Goal: Task Accomplishment & Management: Complete application form

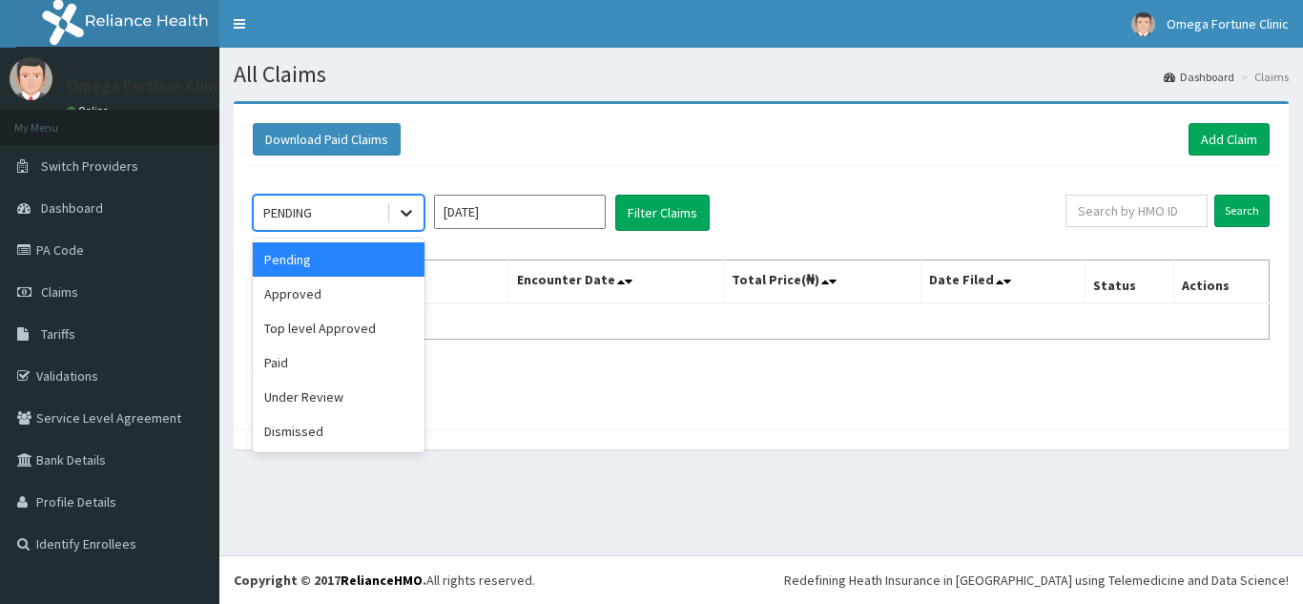
click at [405, 215] on icon at bounding box center [405, 214] width 11 height 7
click at [590, 223] on input "[DATE]" at bounding box center [520, 212] width 172 height 34
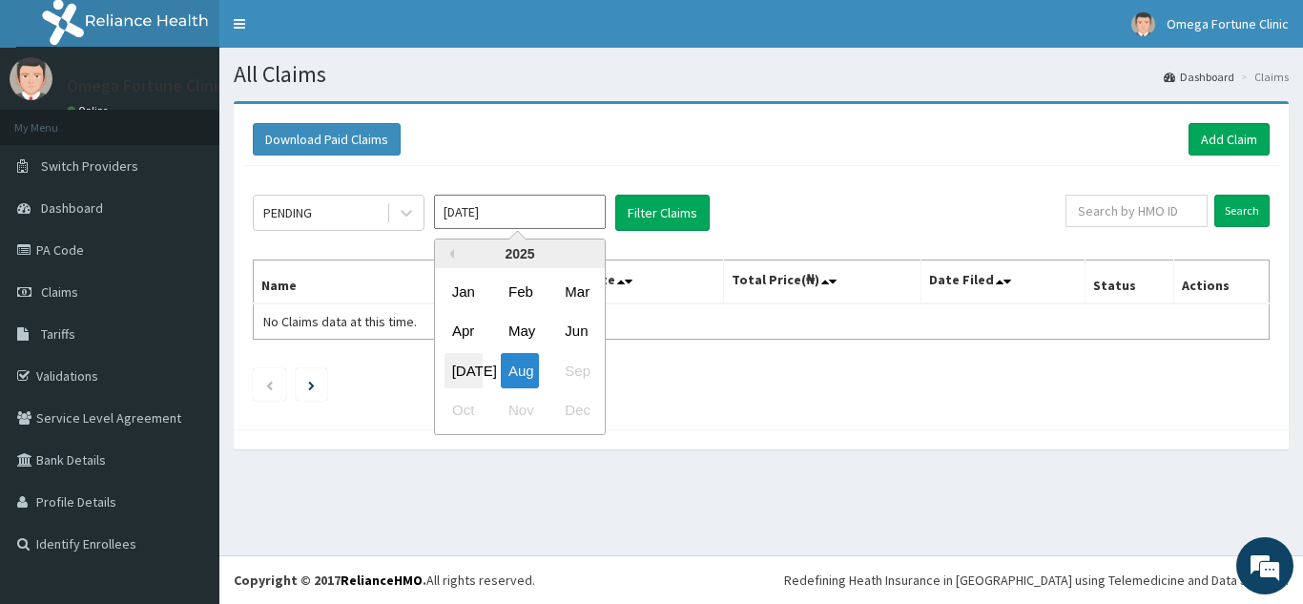
click at [463, 365] on div "[DATE]" at bounding box center [463, 370] width 38 height 35
type input "[DATE]"
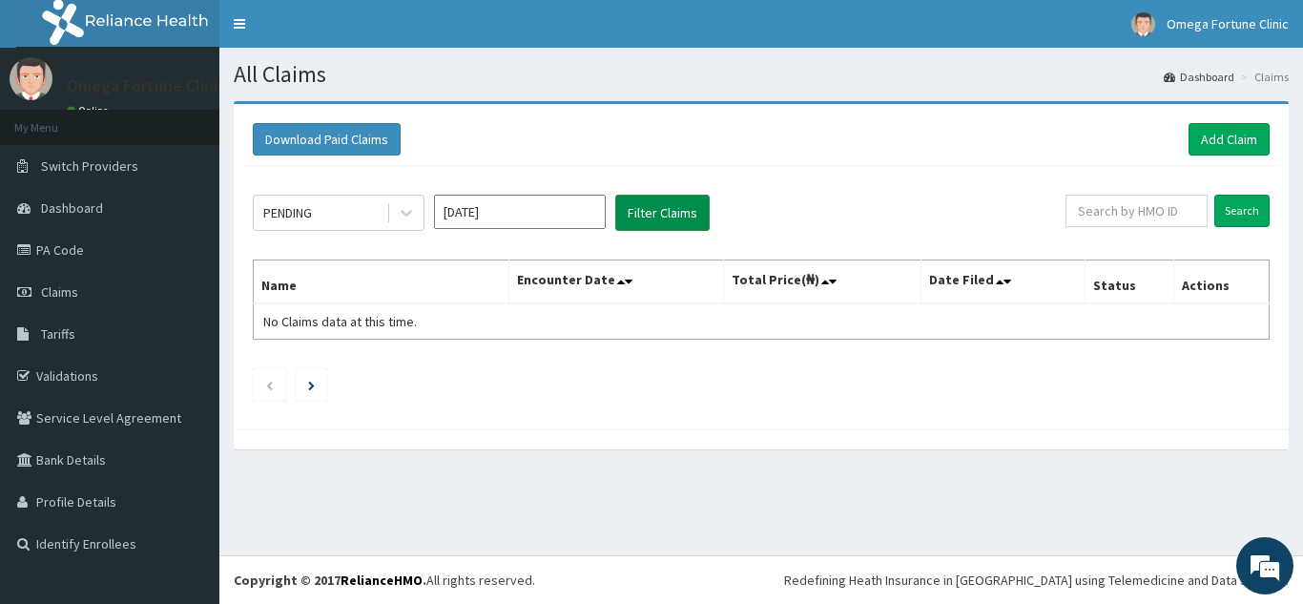
click at [658, 208] on button "Filter Claims" at bounding box center [662, 213] width 94 height 36
click at [401, 208] on icon at bounding box center [406, 212] width 19 height 19
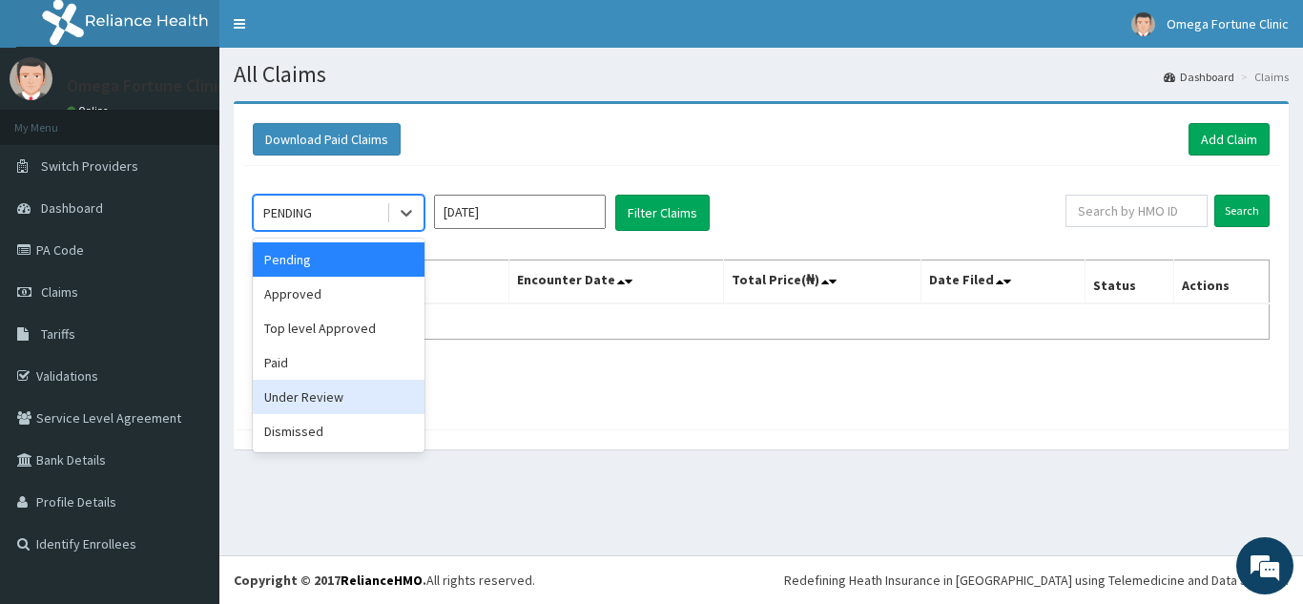
click at [354, 400] on div "Under Review" at bounding box center [339, 397] width 172 height 34
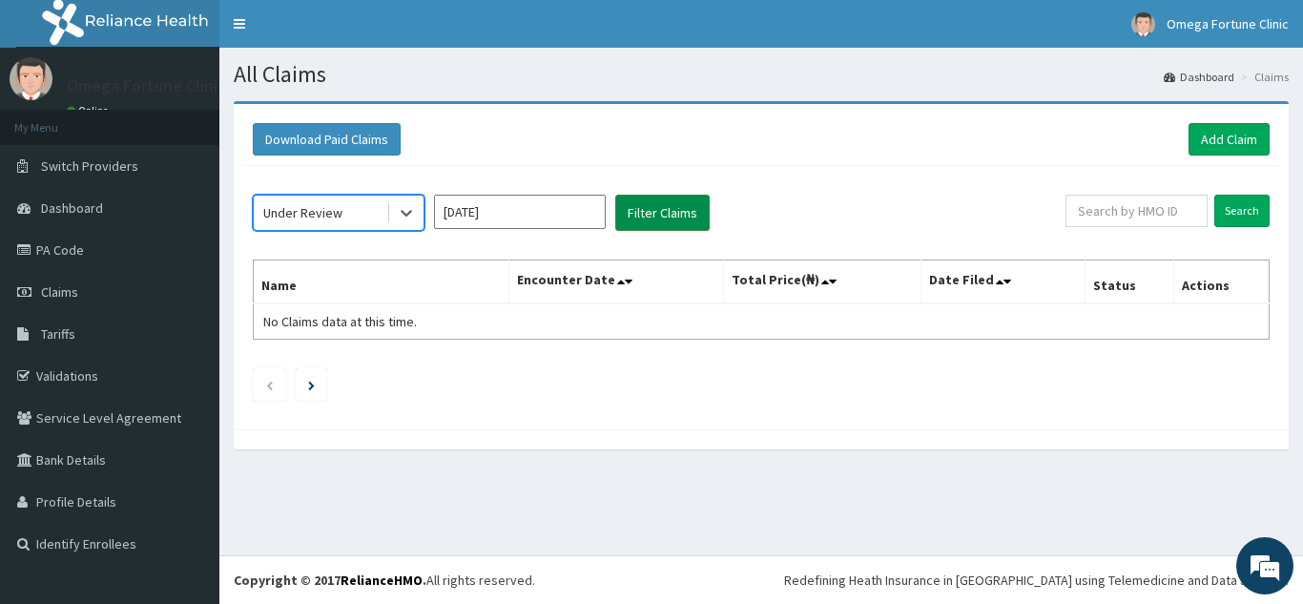
click at [677, 215] on button "Filter Claims" at bounding box center [662, 213] width 94 height 36
click at [94, 255] on link "PA Code" at bounding box center [109, 250] width 219 height 42
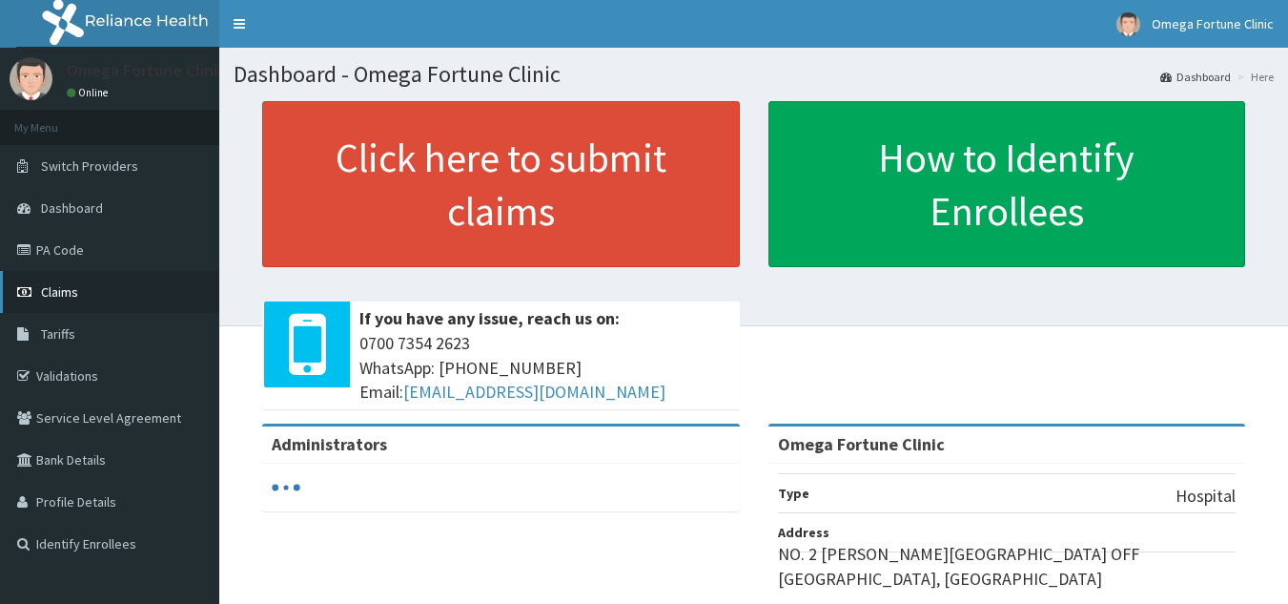
click at [79, 284] on link "Claims" at bounding box center [109, 292] width 219 height 42
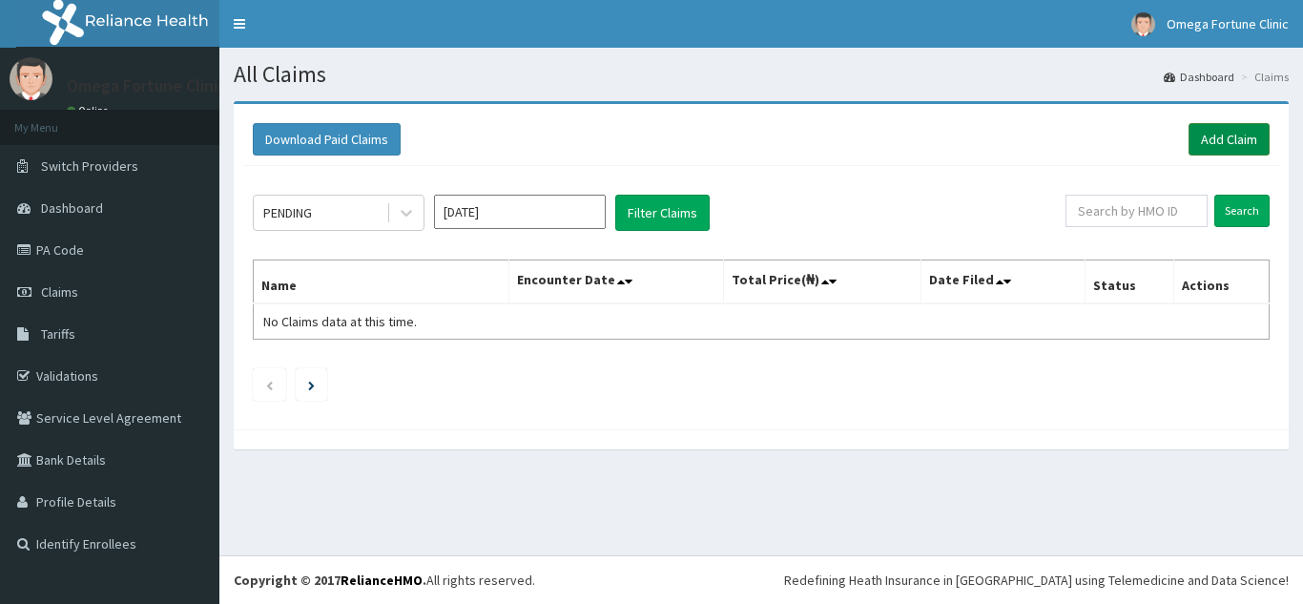
click at [1238, 135] on link "Add Claim" at bounding box center [1228, 139] width 81 height 32
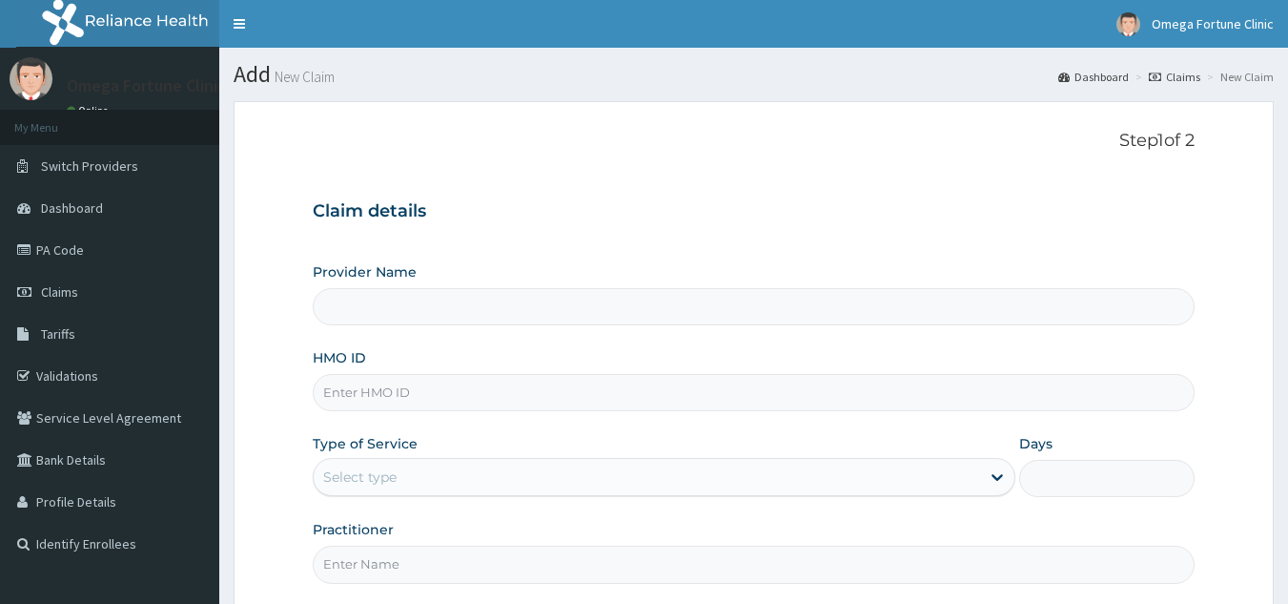
type input "Omega Fortune Clinic"
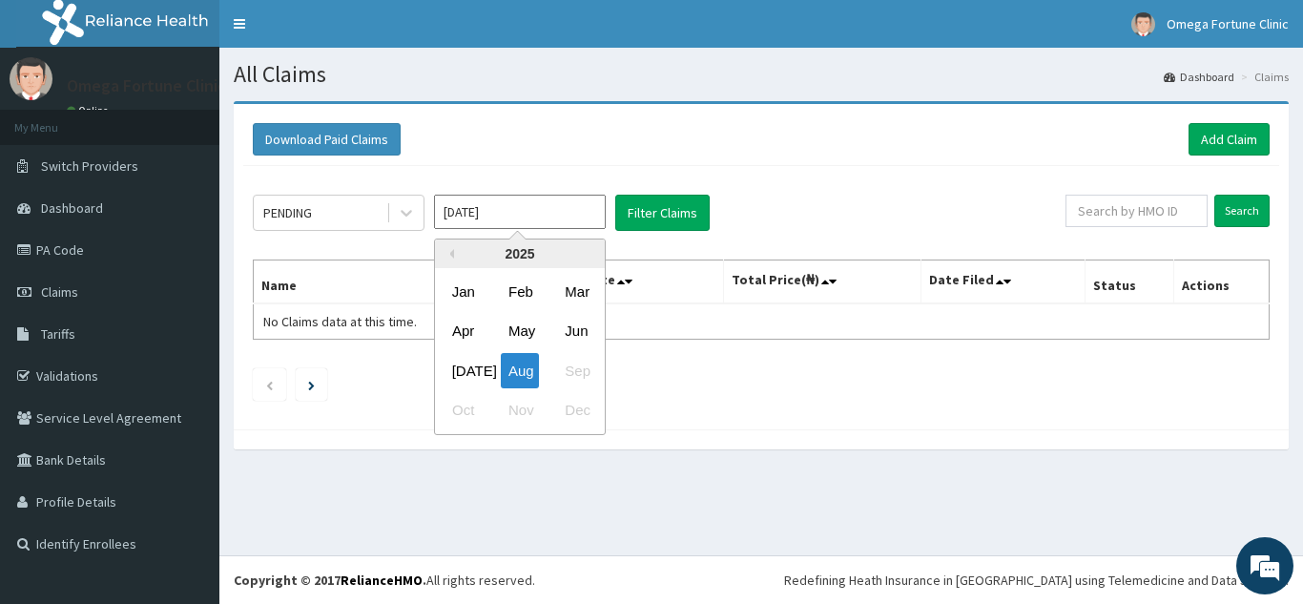
click at [576, 209] on input "[DATE]" at bounding box center [520, 212] width 172 height 34
click at [472, 363] on div "Jul" at bounding box center [463, 370] width 38 height 35
type input "Jul 2025"
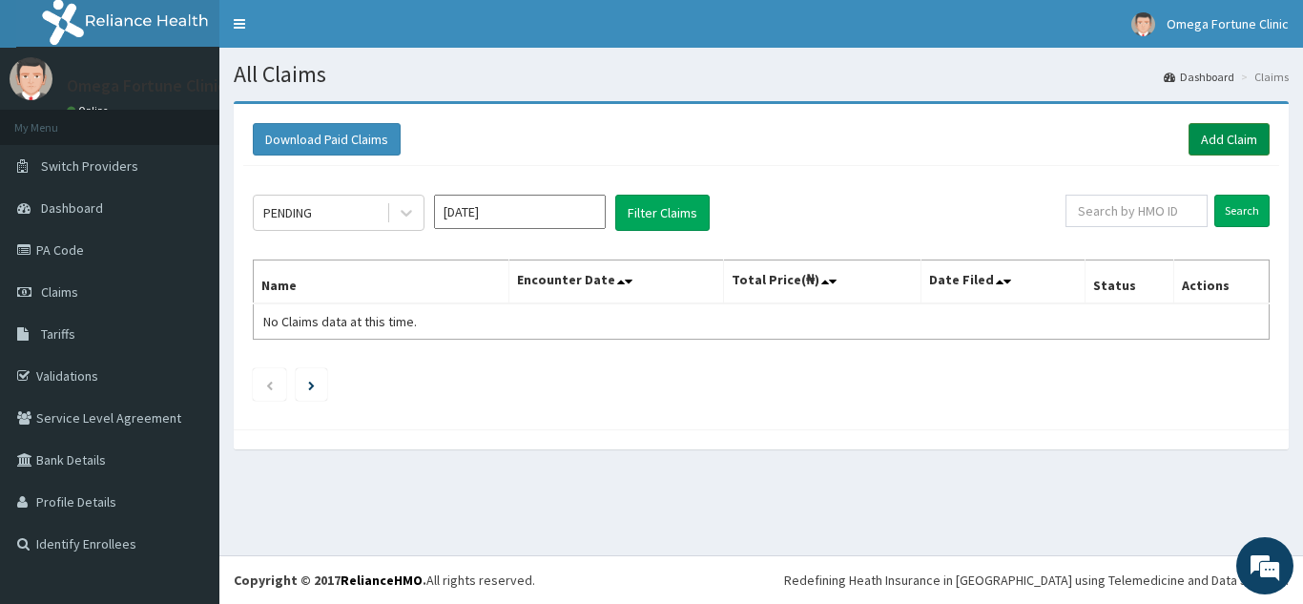
click at [1225, 143] on link "Add Claim" at bounding box center [1228, 139] width 81 height 32
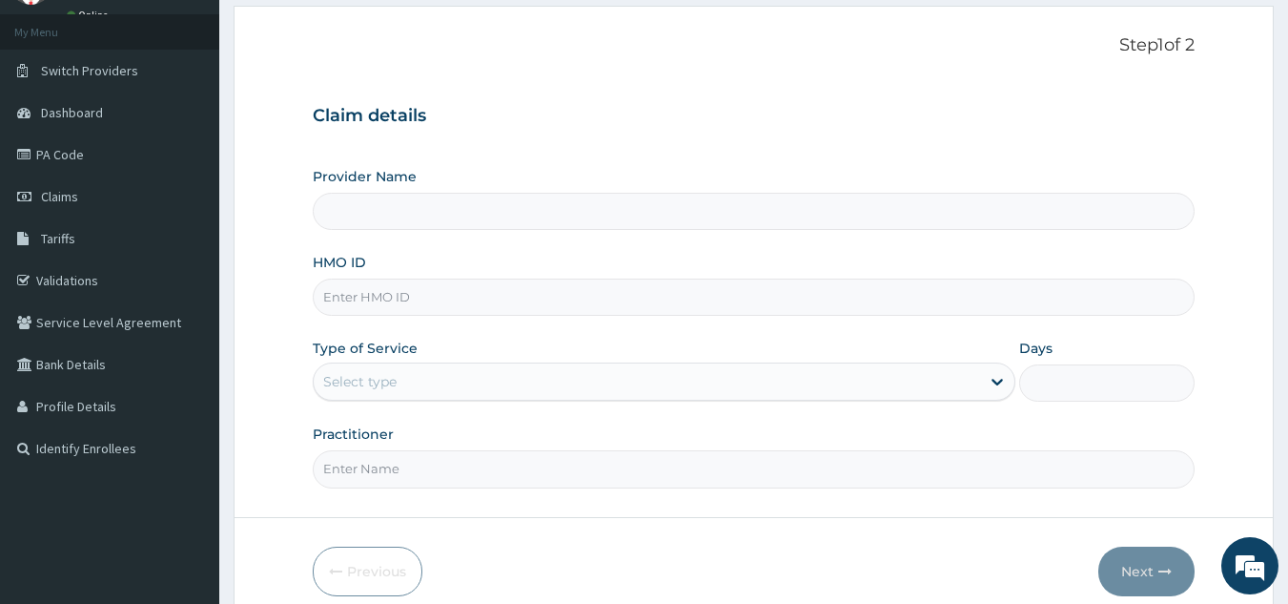
click at [518, 211] on input "Provider Name" at bounding box center [754, 211] width 883 height 37
type input "Omega Fortune Clinic"
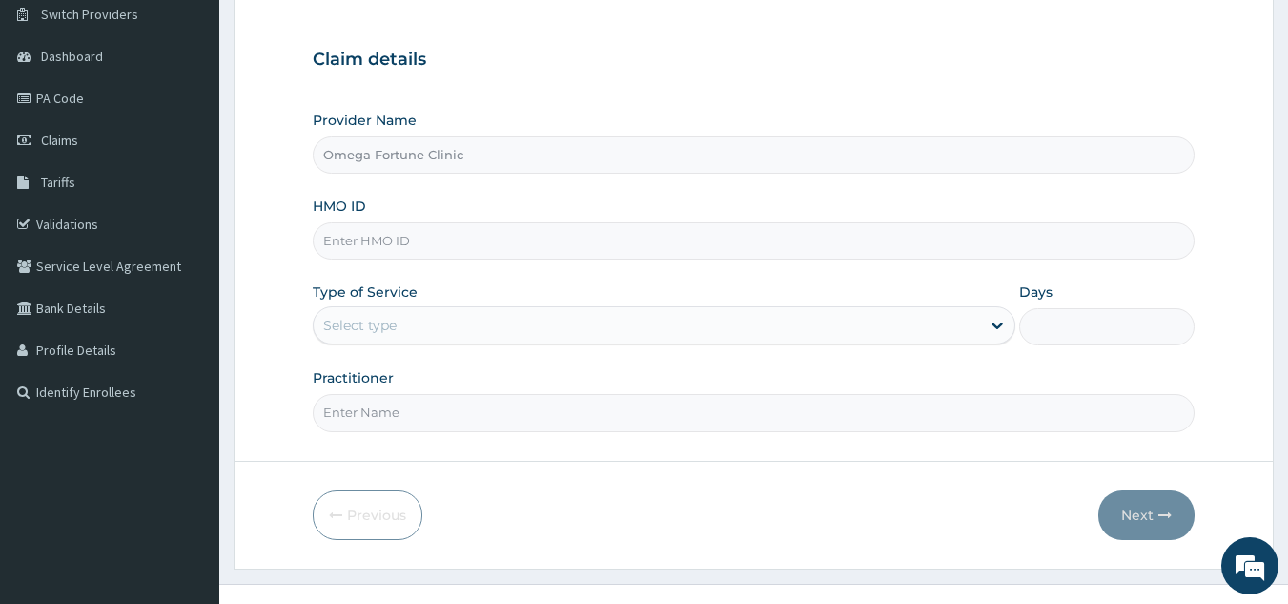
scroll to position [180, 0]
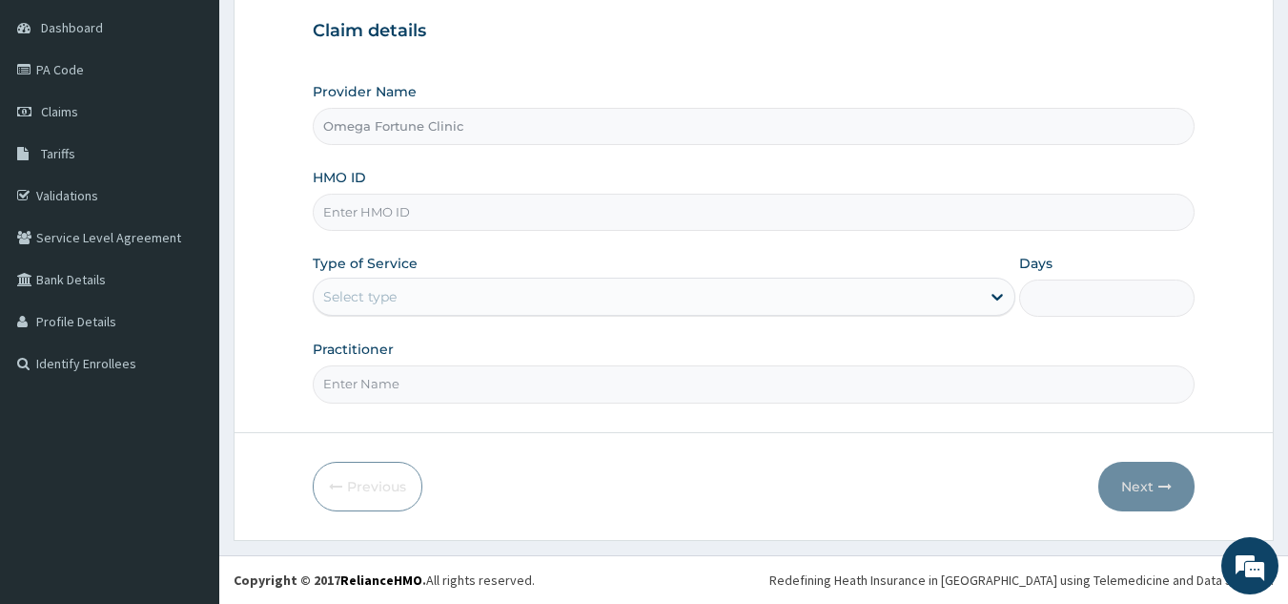
click at [416, 214] on input "HMO ID" at bounding box center [754, 212] width 883 height 37
type input "GLM/10018/A"
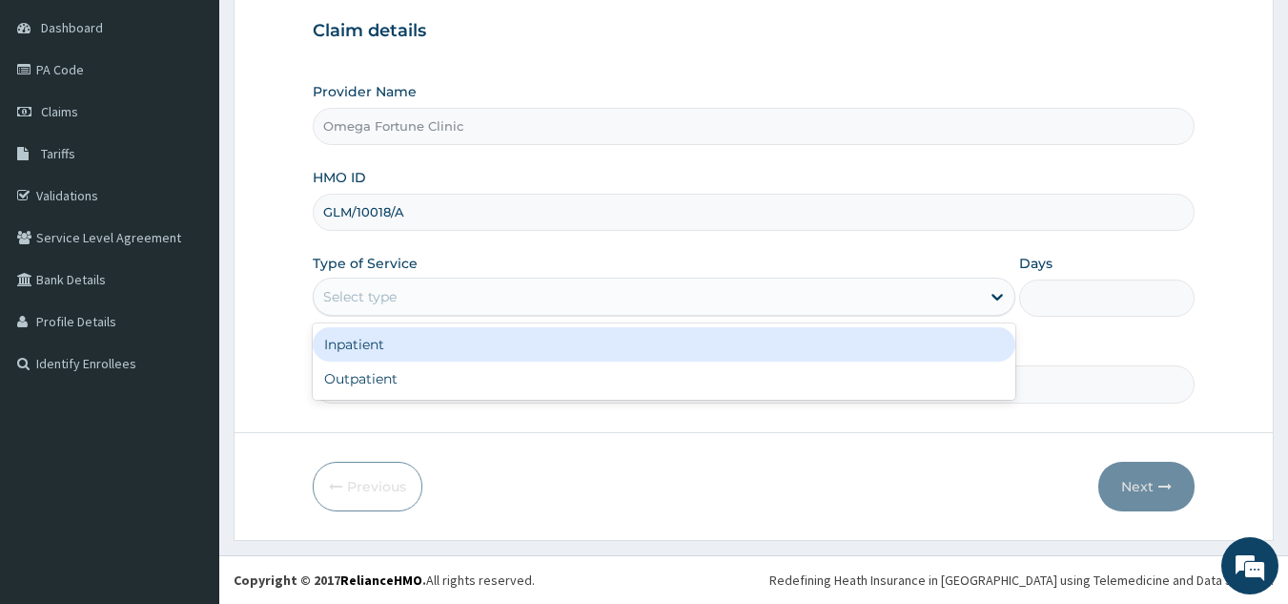
click at [469, 298] on div "Select type" at bounding box center [647, 296] width 667 height 31
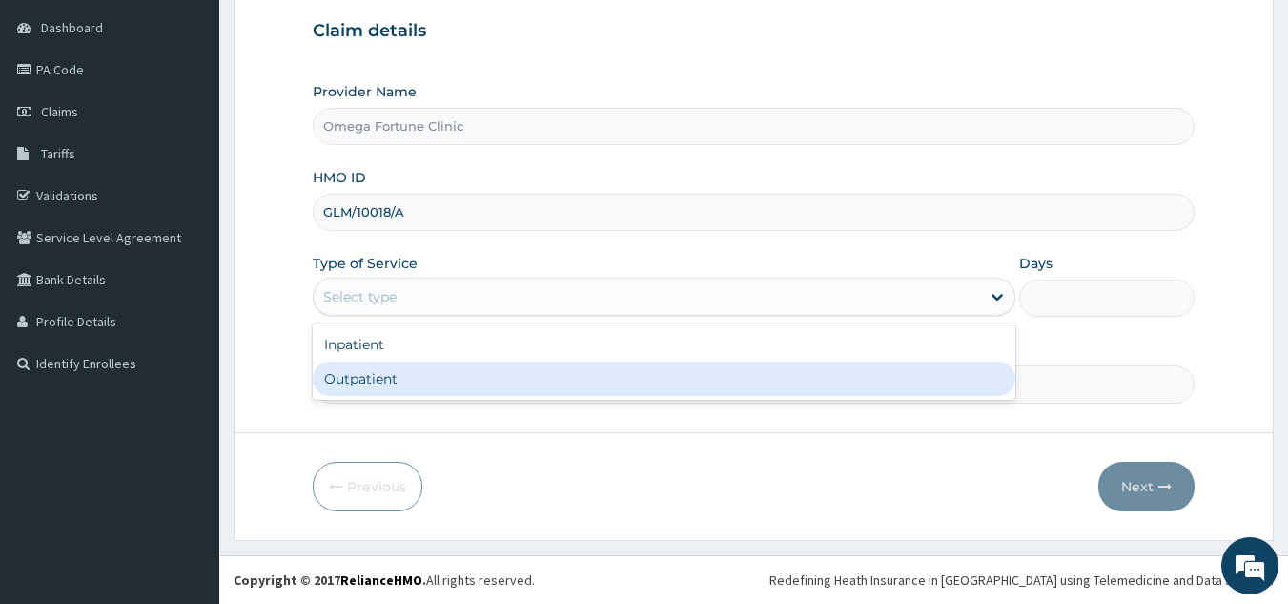
click at [465, 383] on div "Outpatient" at bounding box center [664, 378] width 703 height 34
type input "1"
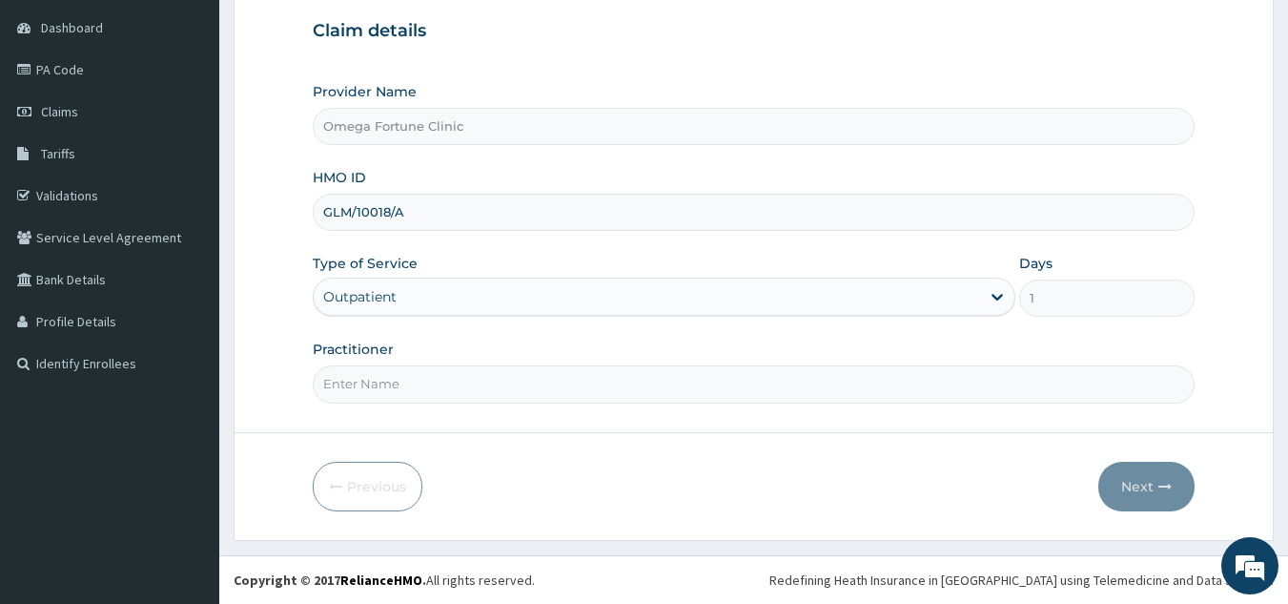
click at [492, 393] on input "Practitioner" at bounding box center [754, 383] width 883 height 37
type input "Dr. Emmanuel"
click at [1153, 495] on button "Next" at bounding box center [1147, 487] width 96 height 50
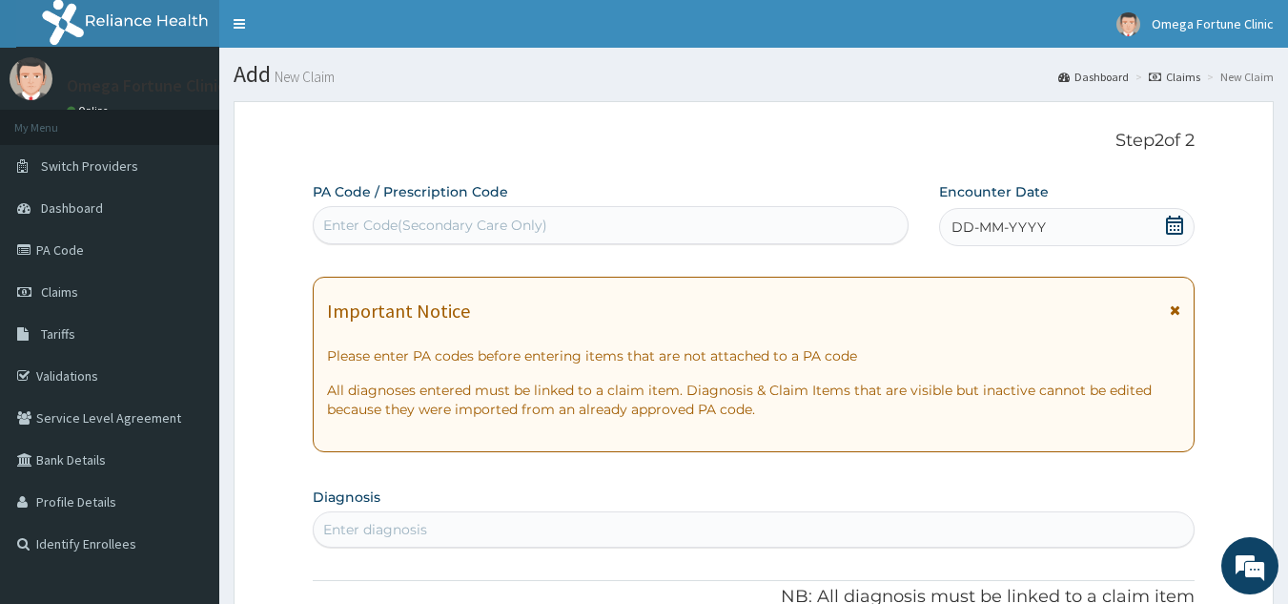
click at [534, 231] on div "Enter Code(Secondary Care Only)" at bounding box center [435, 225] width 224 height 19
paste input "PA/02BB55"
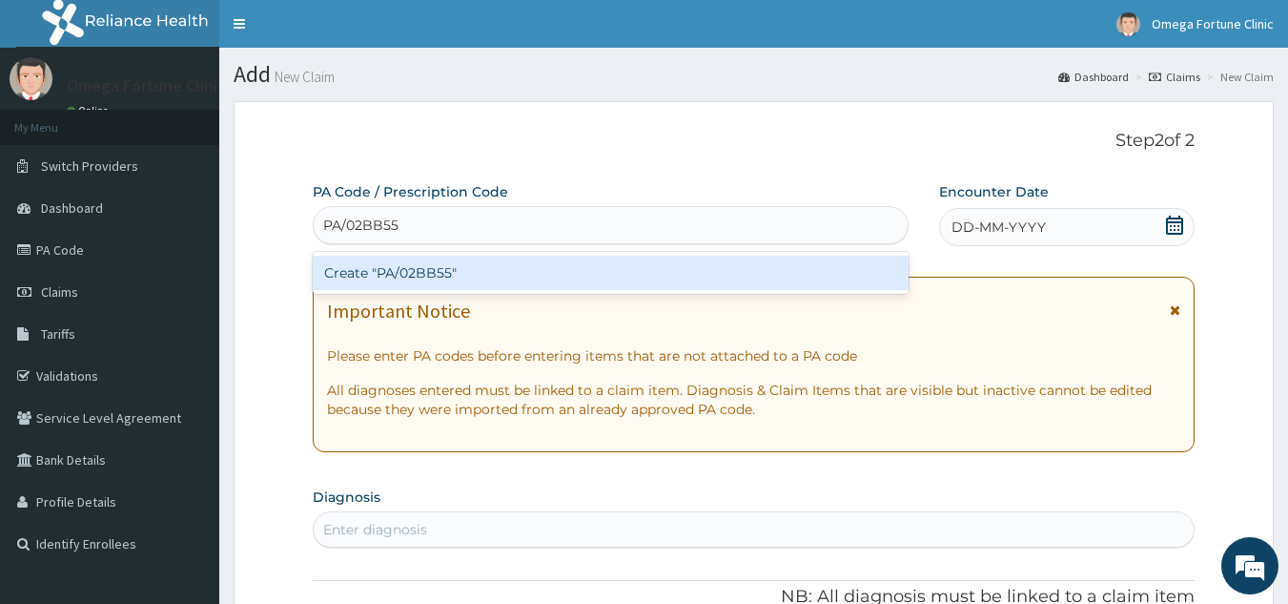
type input "PA/02BB55"
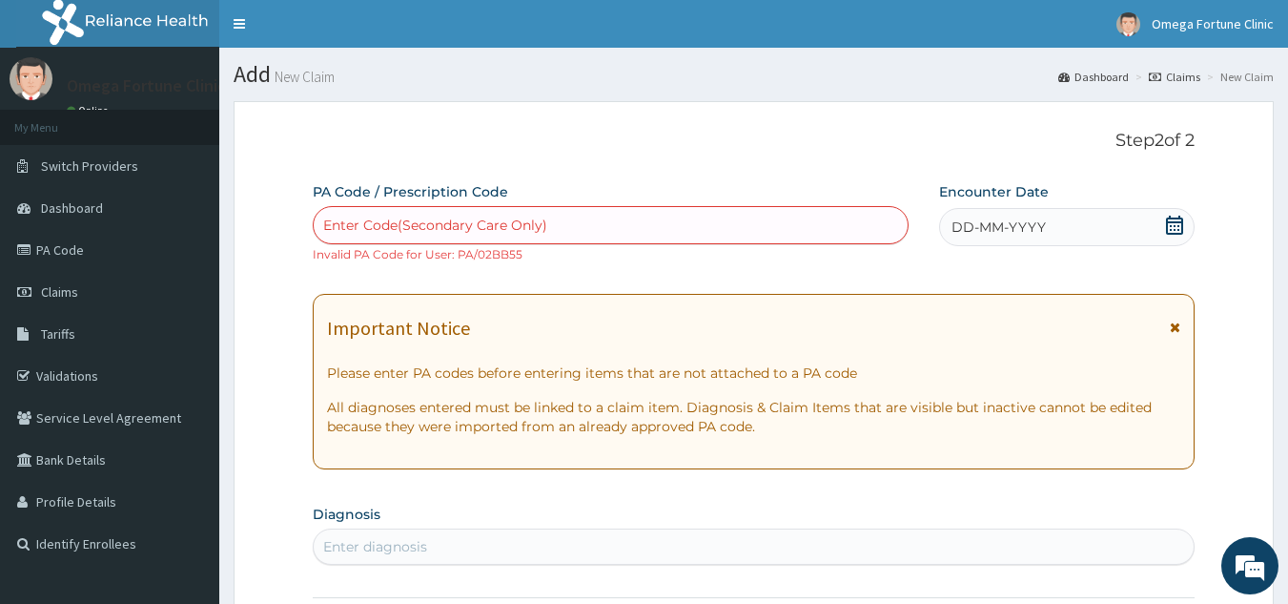
click at [1175, 226] on icon at bounding box center [1174, 225] width 17 height 19
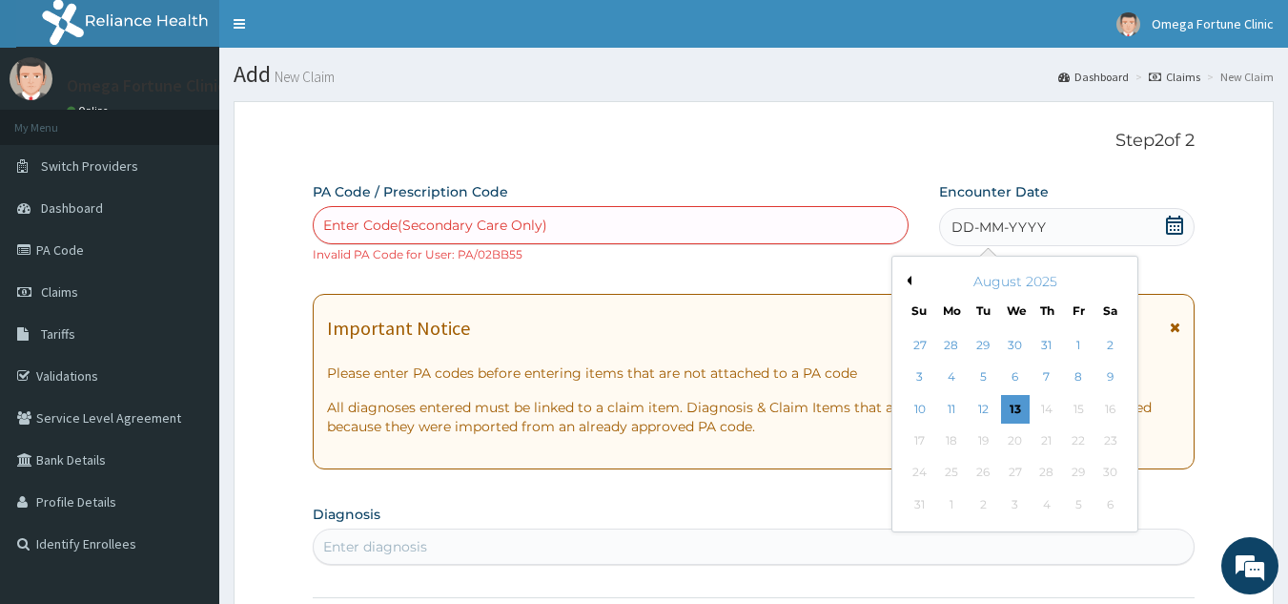
click at [909, 283] on button "Previous Month" at bounding box center [907, 281] width 10 height 10
click at [907, 283] on button "Previous Month" at bounding box center [907, 281] width 10 height 10
click at [989, 375] on div "10" at bounding box center [984, 377] width 29 height 29
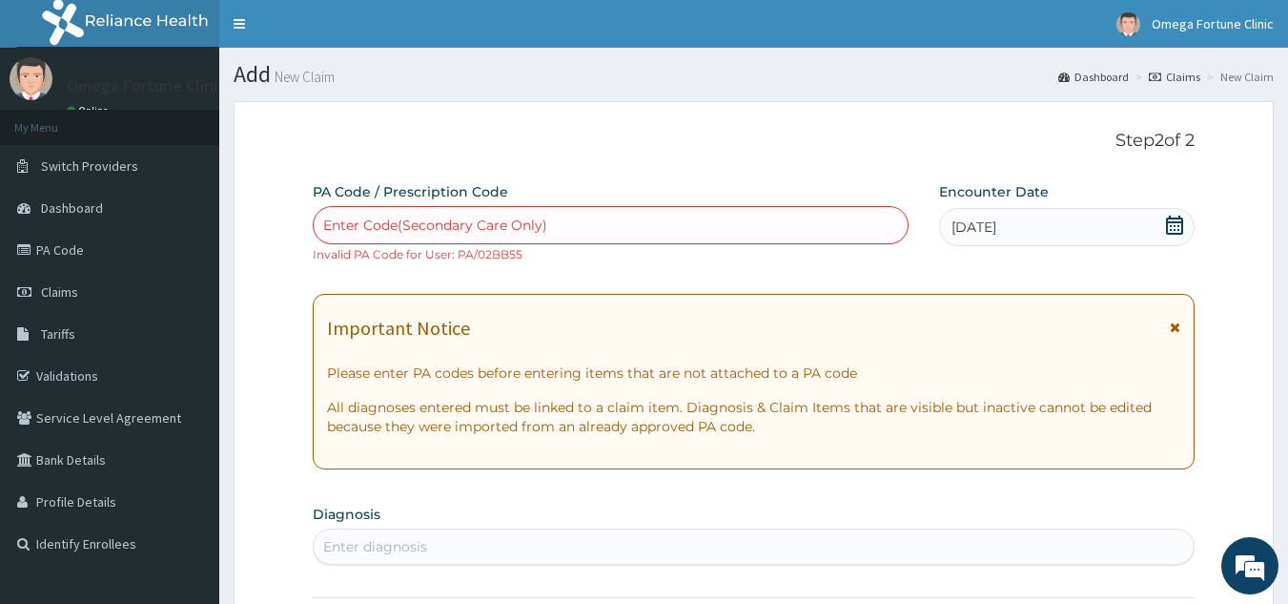
click at [623, 220] on div "Enter Code(Secondary Care Only)" at bounding box center [611, 225] width 595 height 31
paste input "PA/02BB55"
type input "PA/02BB55"
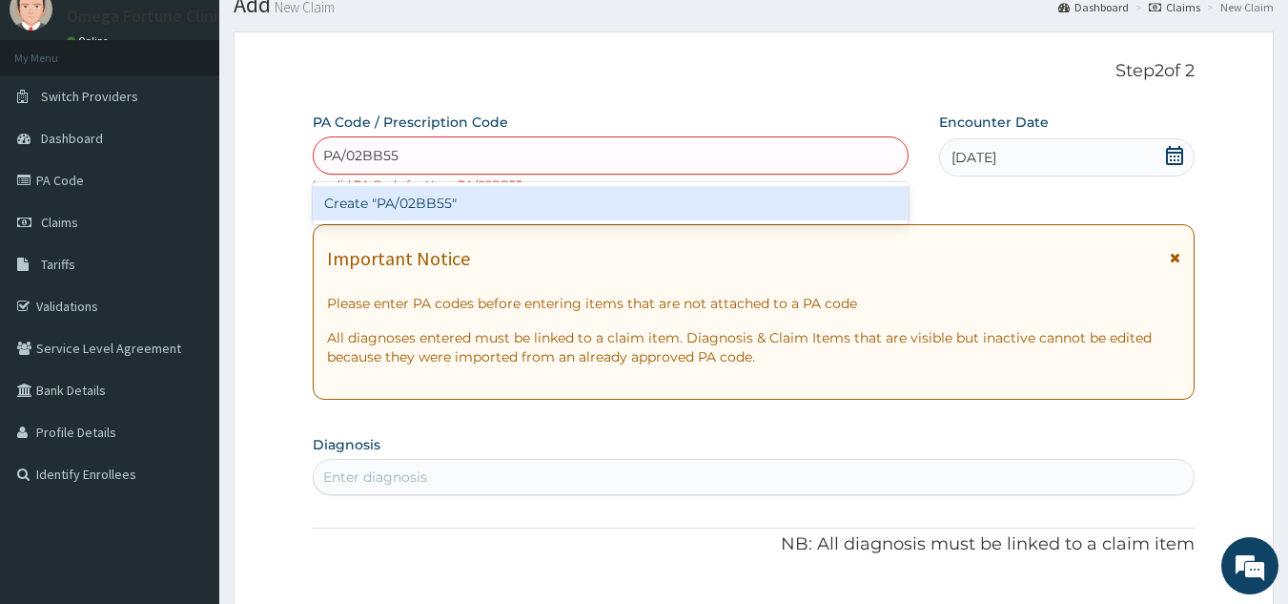
scroll to position [95, 0]
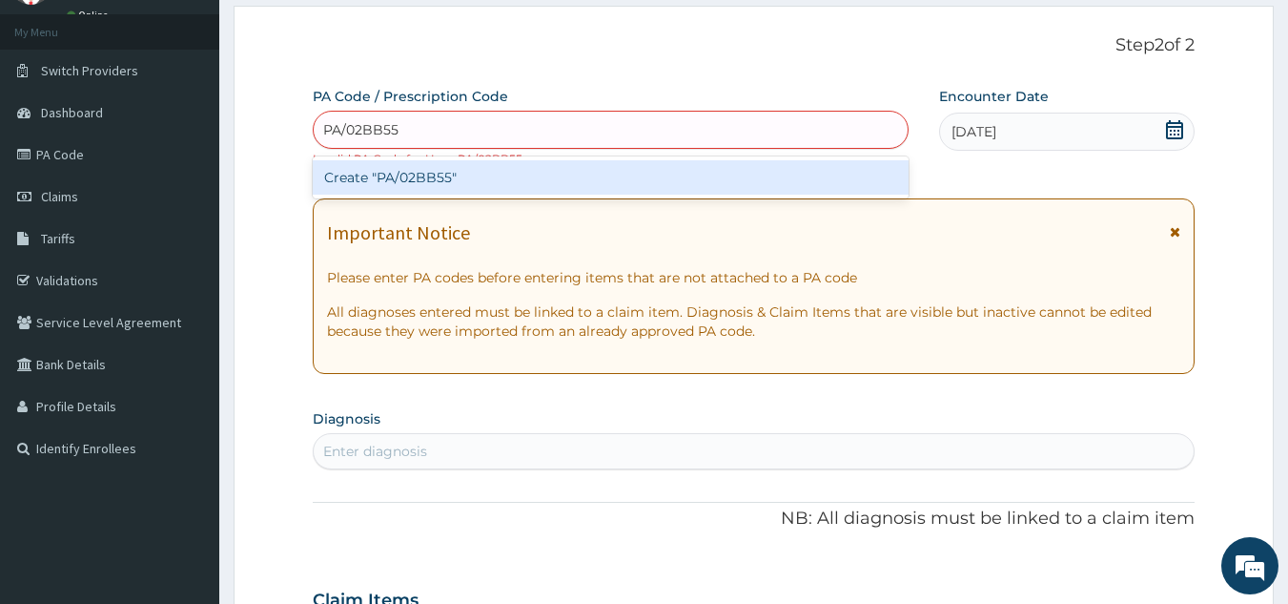
click at [514, 175] on div "Create "PA/02BB55"" at bounding box center [611, 177] width 597 height 34
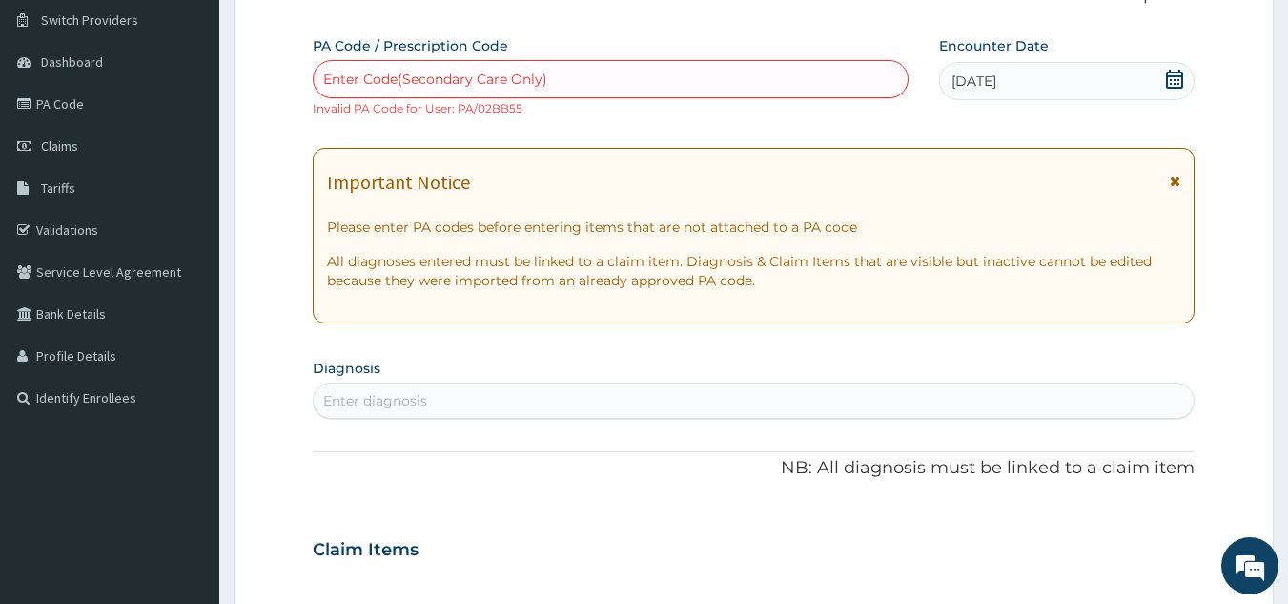
scroll to position [0, 0]
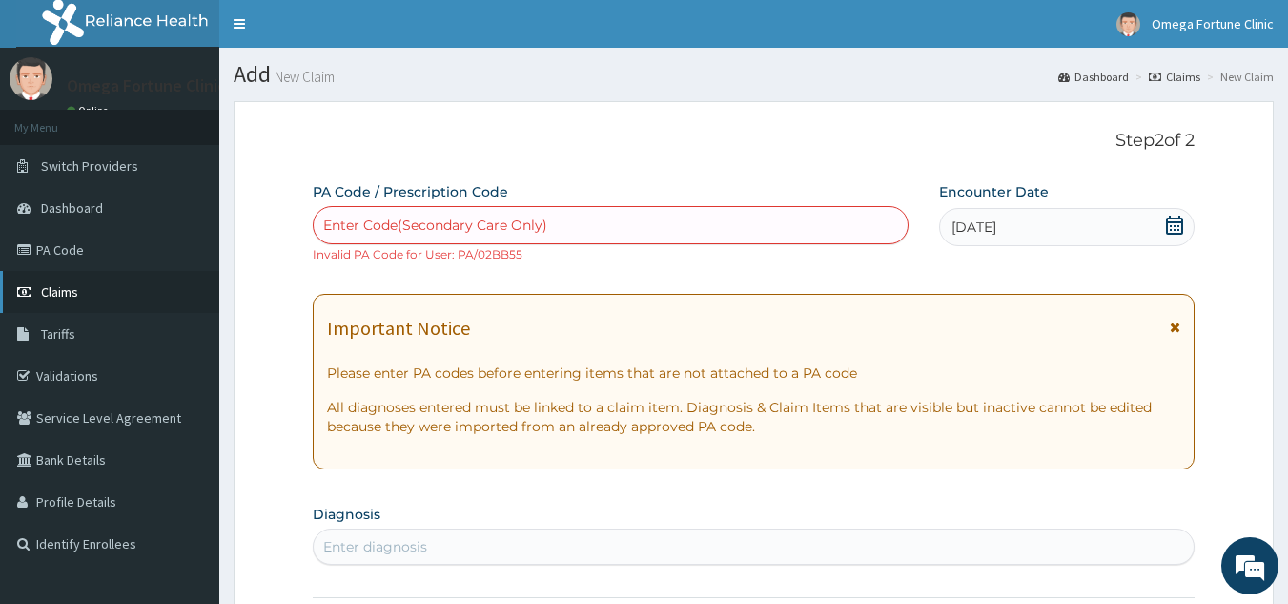
click at [60, 291] on span "Claims" at bounding box center [59, 291] width 37 height 17
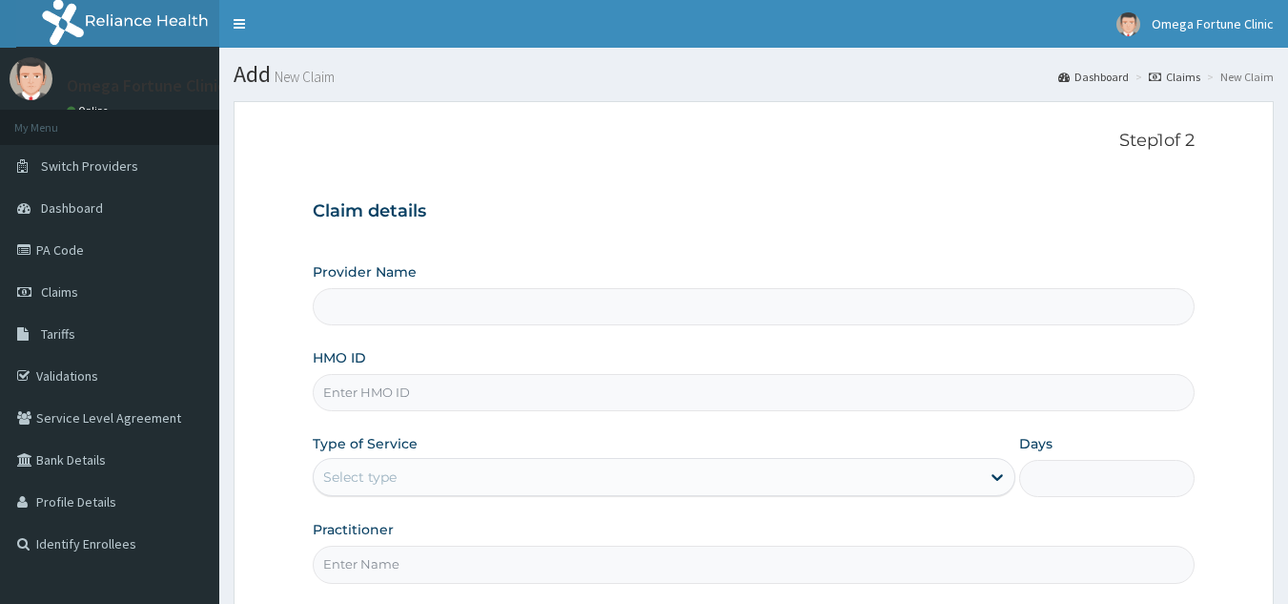
click at [458, 302] on input "Provider Name" at bounding box center [754, 306] width 883 height 37
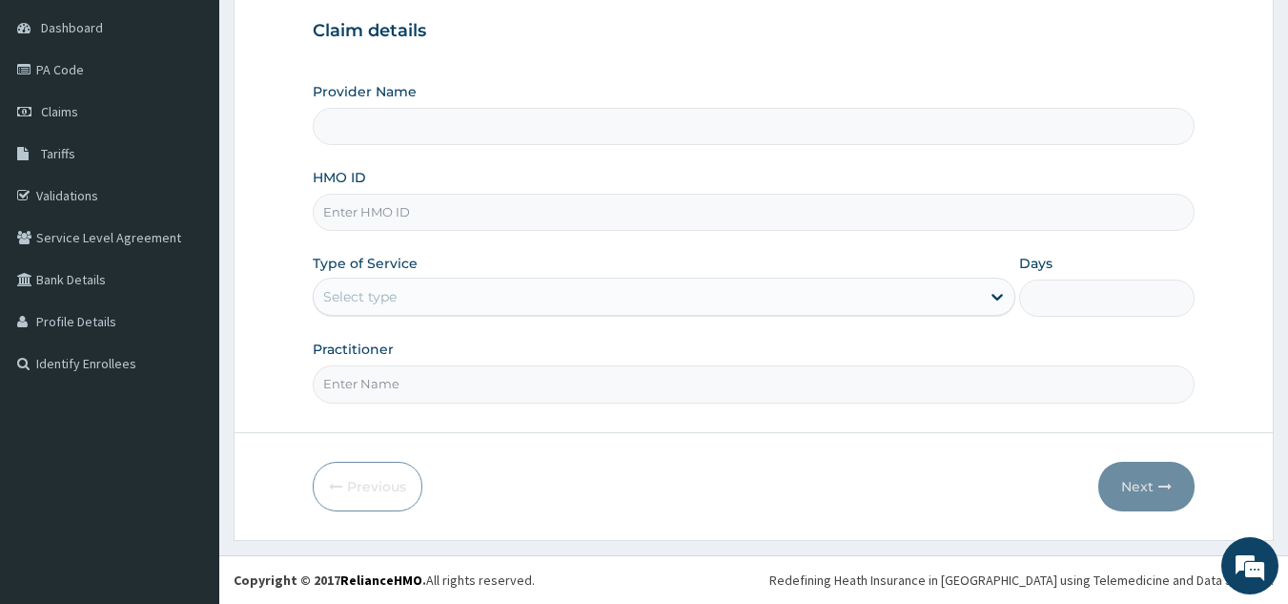
type input "Omega Fortune Clinic"
click at [410, 215] on input "HMO ID" at bounding box center [754, 212] width 883 height 37
type input "GML/10018/A"
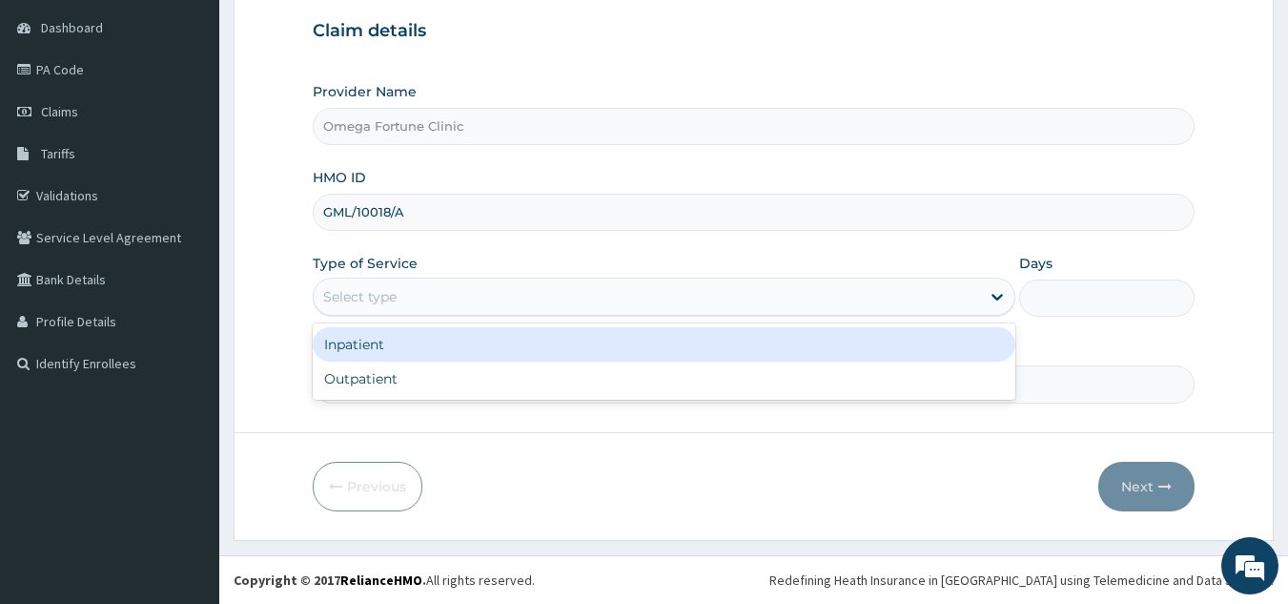
click at [444, 304] on div "Select type" at bounding box center [647, 296] width 667 height 31
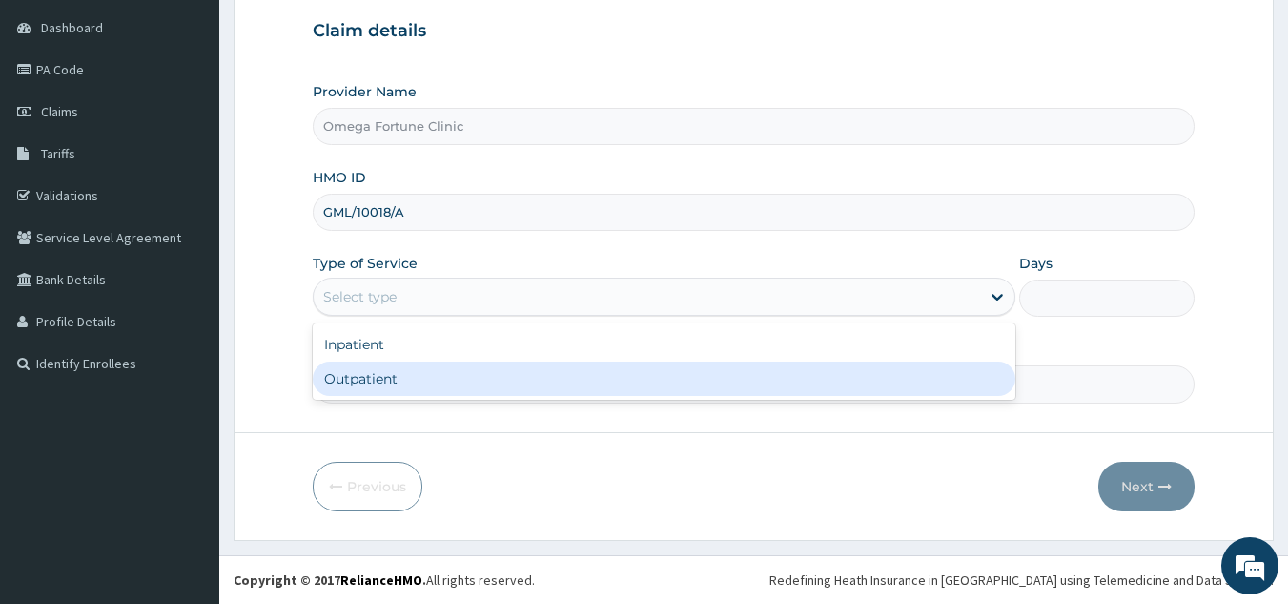
click at [437, 382] on div "Outpatient" at bounding box center [664, 378] width 703 height 34
type input "1"
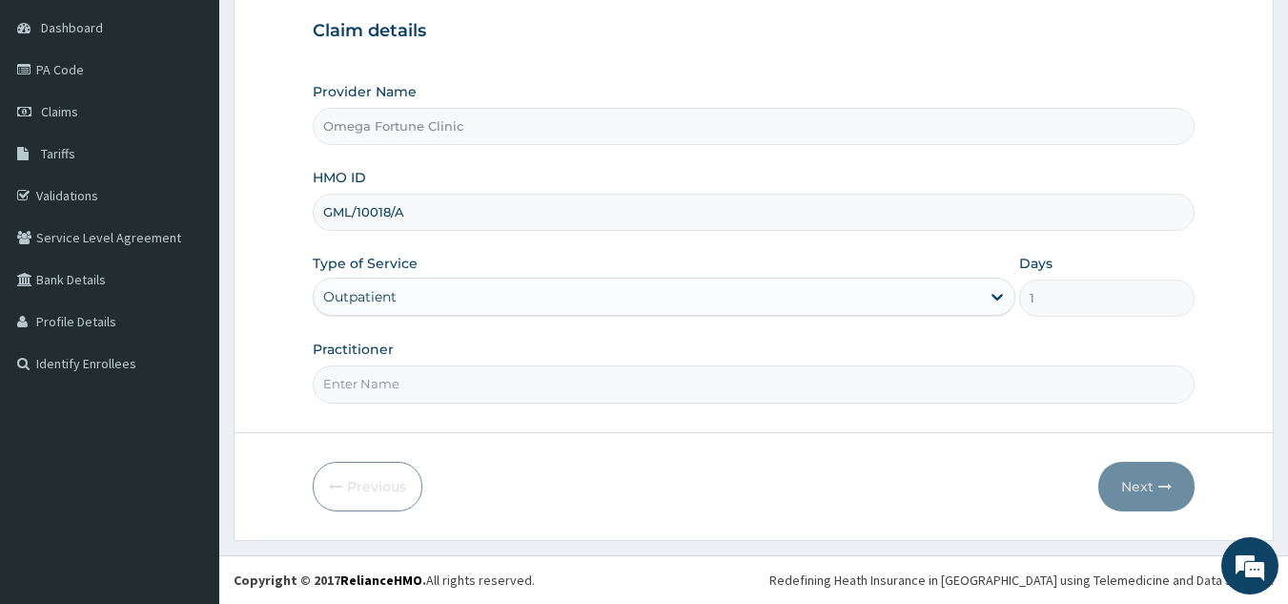
scroll to position [0, 0]
click at [488, 367] on input "Practitioner" at bounding box center [754, 383] width 883 height 37
type input "Dr. Emmanuel"
drag, startPoint x: 408, startPoint y: 212, endPoint x: 324, endPoint y: 215, distance: 84.0
click at [324, 215] on input "GML/10018/A" at bounding box center [754, 212] width 883 height 37
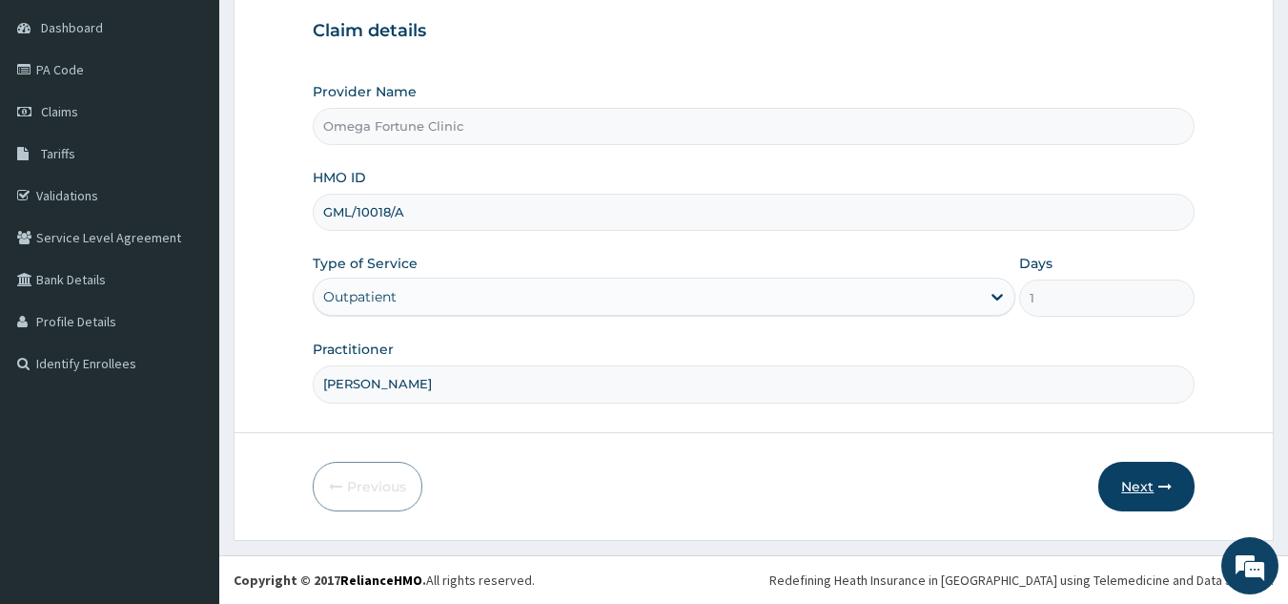
click at [1147, 485] on button "Next" at bounding box center [1147, 487] width 96 height 50
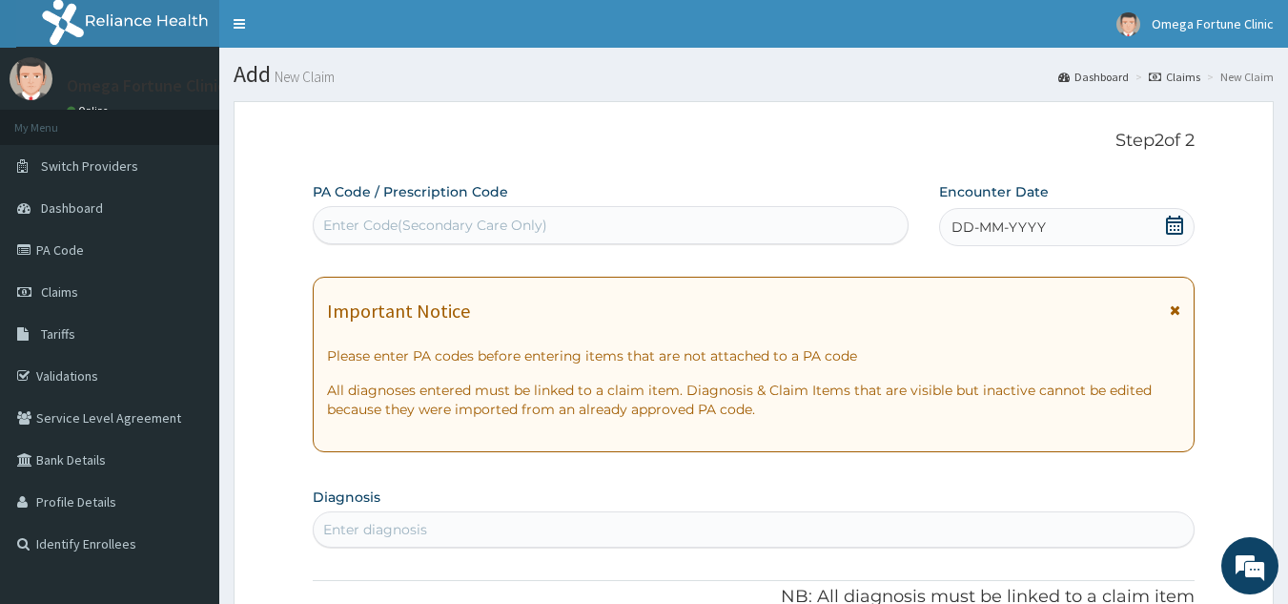
click at [562, 211] on div "Enter Code(Secondary Care Only)" at bounding box center [611, 225] width 595 height 31
paste input "PA/02BB55"
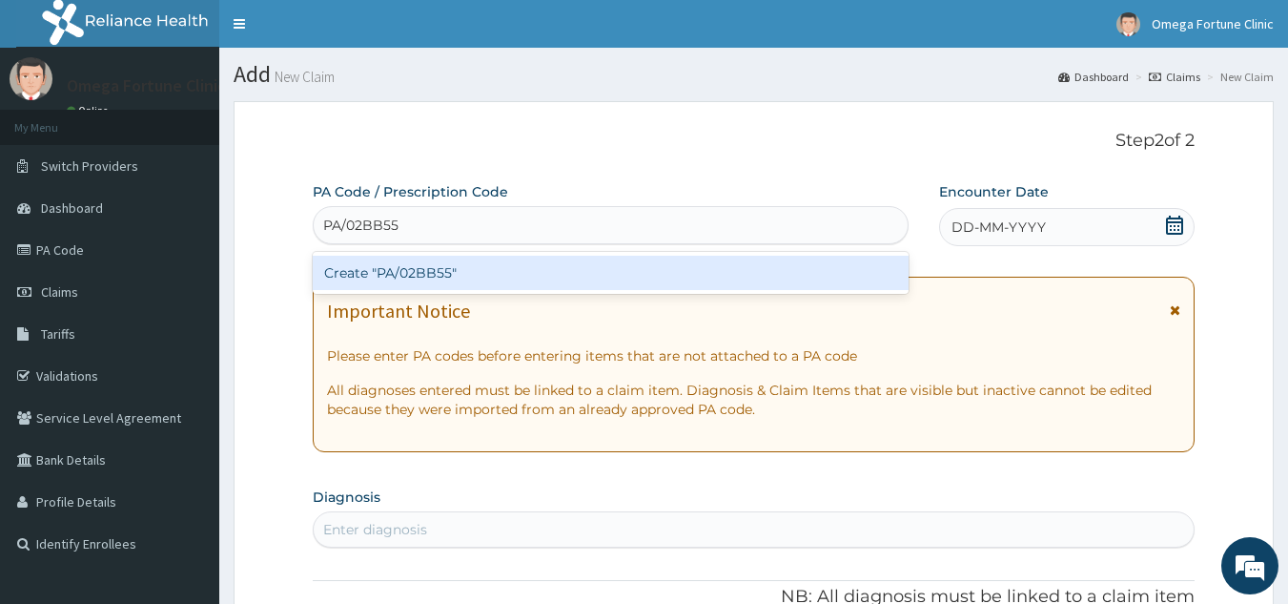
type input "PA/02BB55"
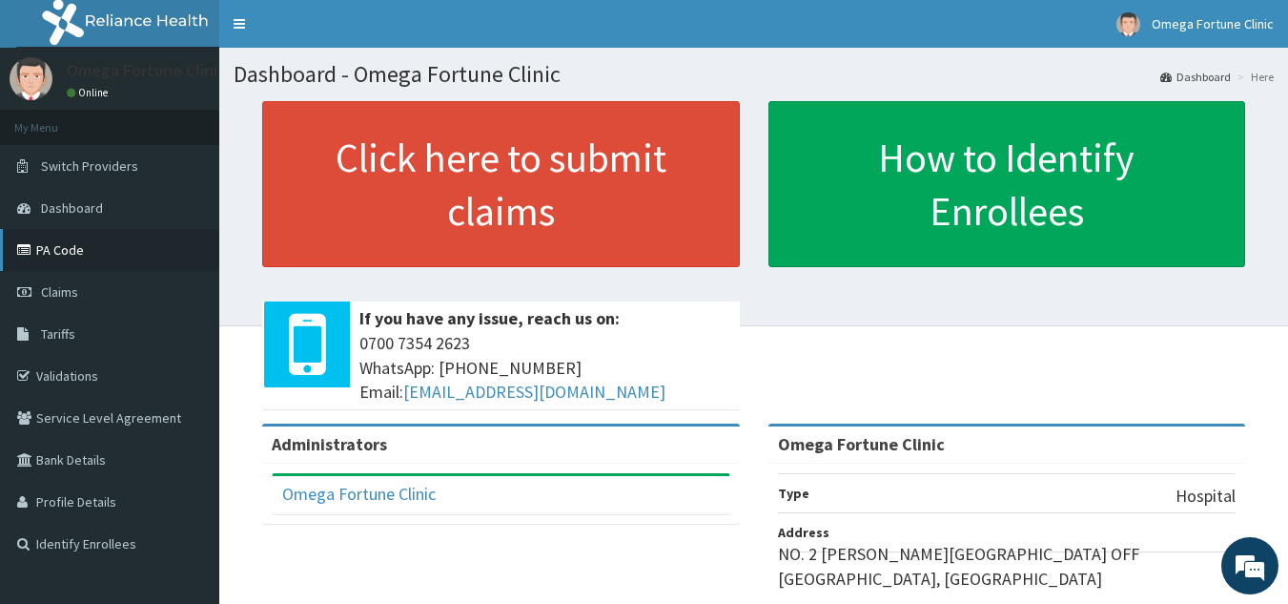
click at [106, 259] on link "PA Code" at bounding box center [109, 250] width 219 height 42
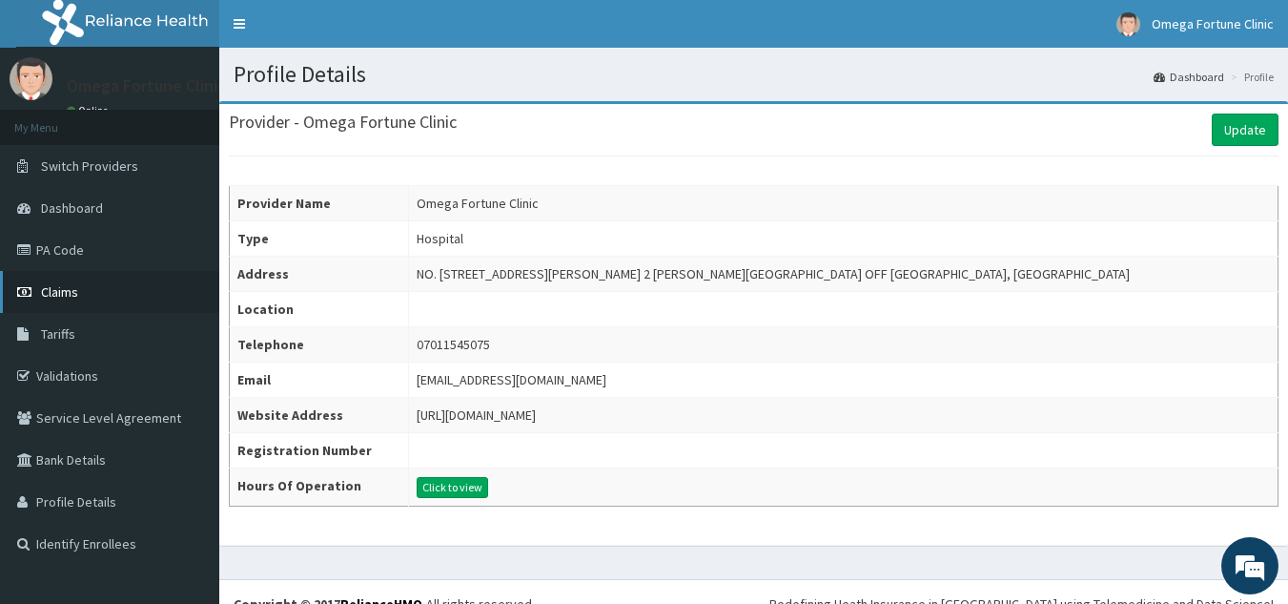
click at [91, 291] on link "Claims" at bounding box center [109, 292] width 219 height 42
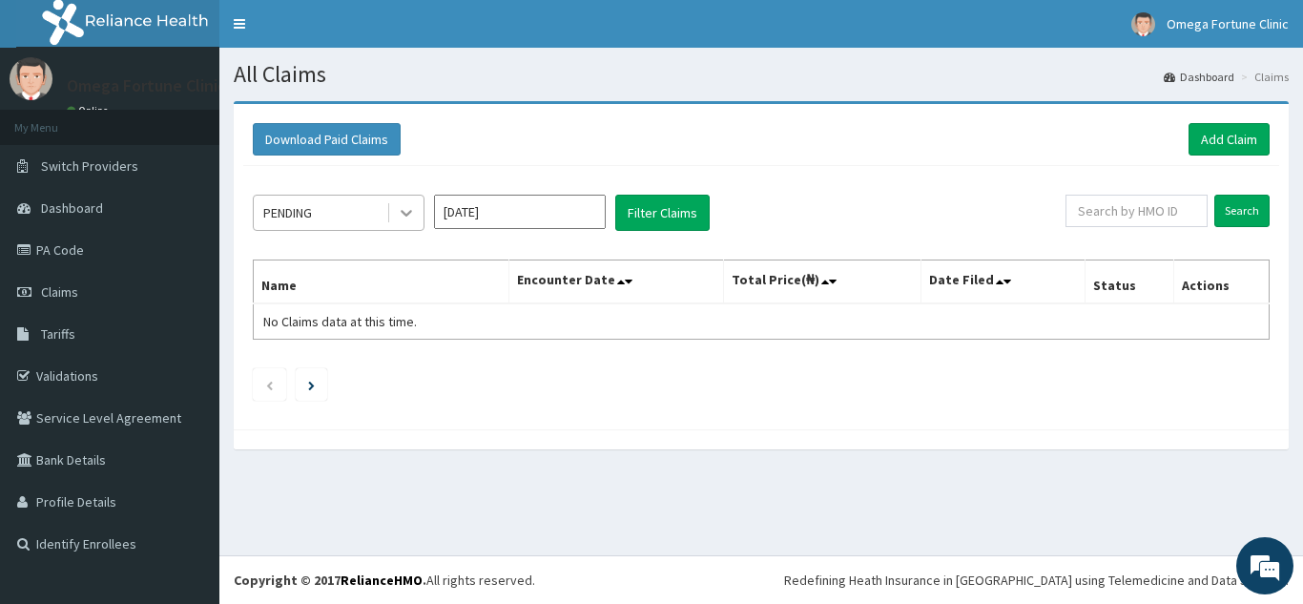
click at [391, 216] on div at bounding box center [406, 212] width 34 height 34
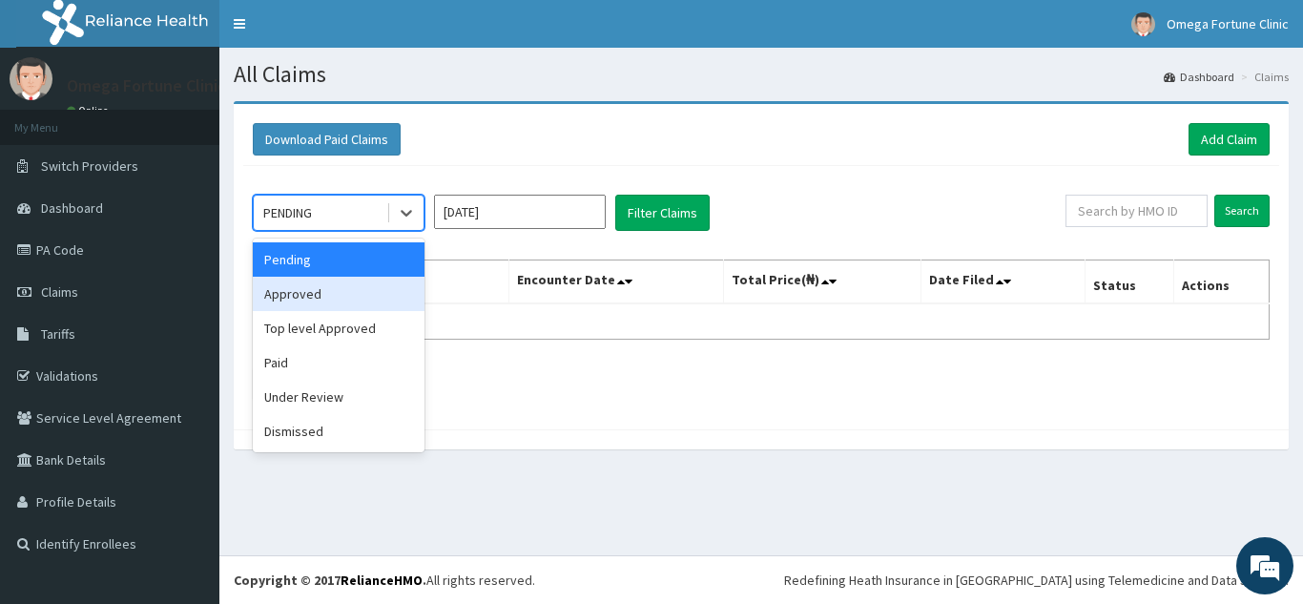
drag, startPoint x: 351, startPoint y: 294, endPoint x: 501, endPoint y: 249, distance: 156.3
click at [351, 293] on div "Approved" at bounding box center [339, 294] width 172 height 34
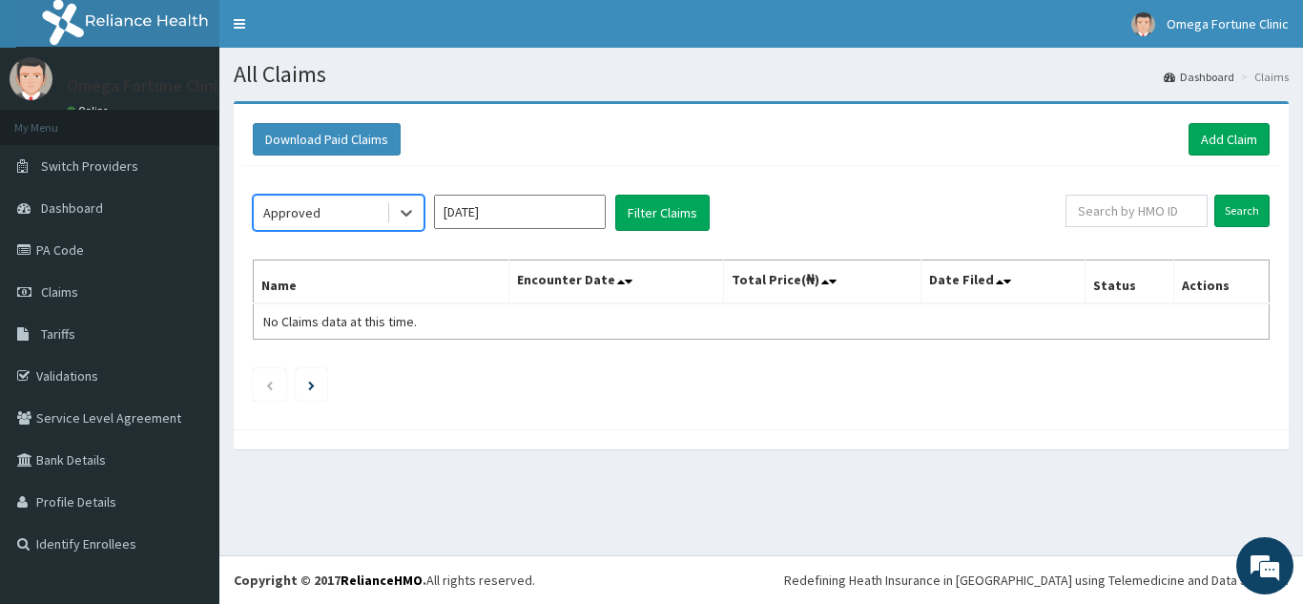
click at [589, 198] on input "[DATE]" at bounding box center [520, 212] width 172 height 34
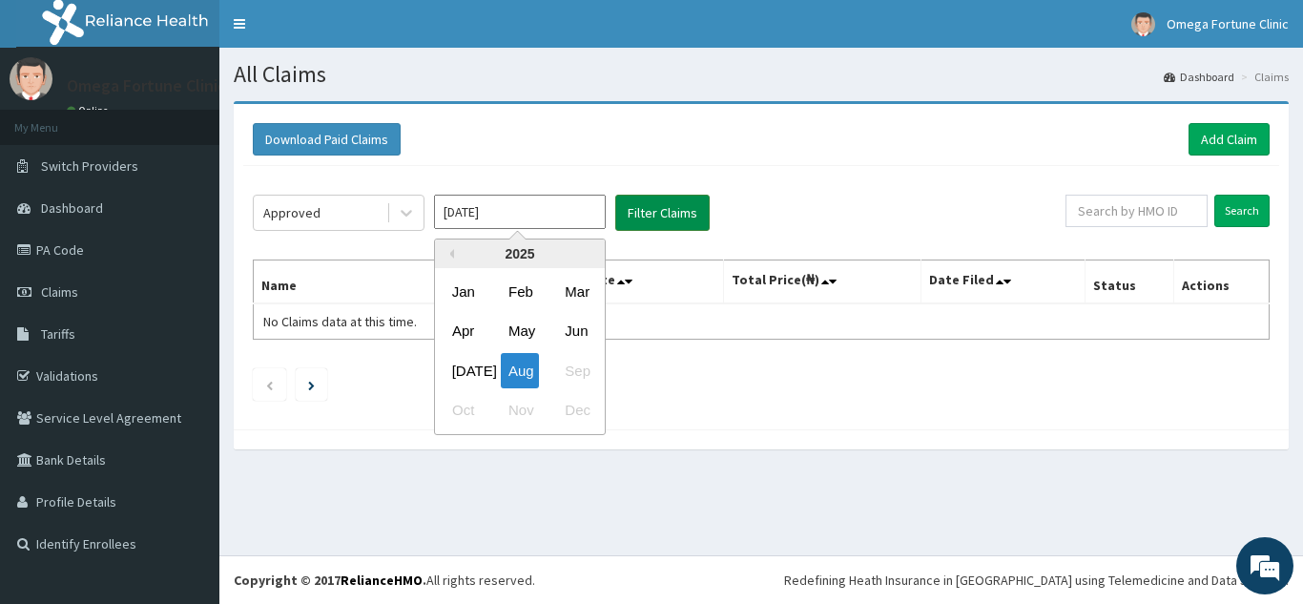
drag, startPoint x: 573, startPoint y: 339, endPoint x: 650, endPoint y: 218, distance: 143.6
click at [575, 339] on div "Jun" at bounding box center [576, 331] width 38 height 35
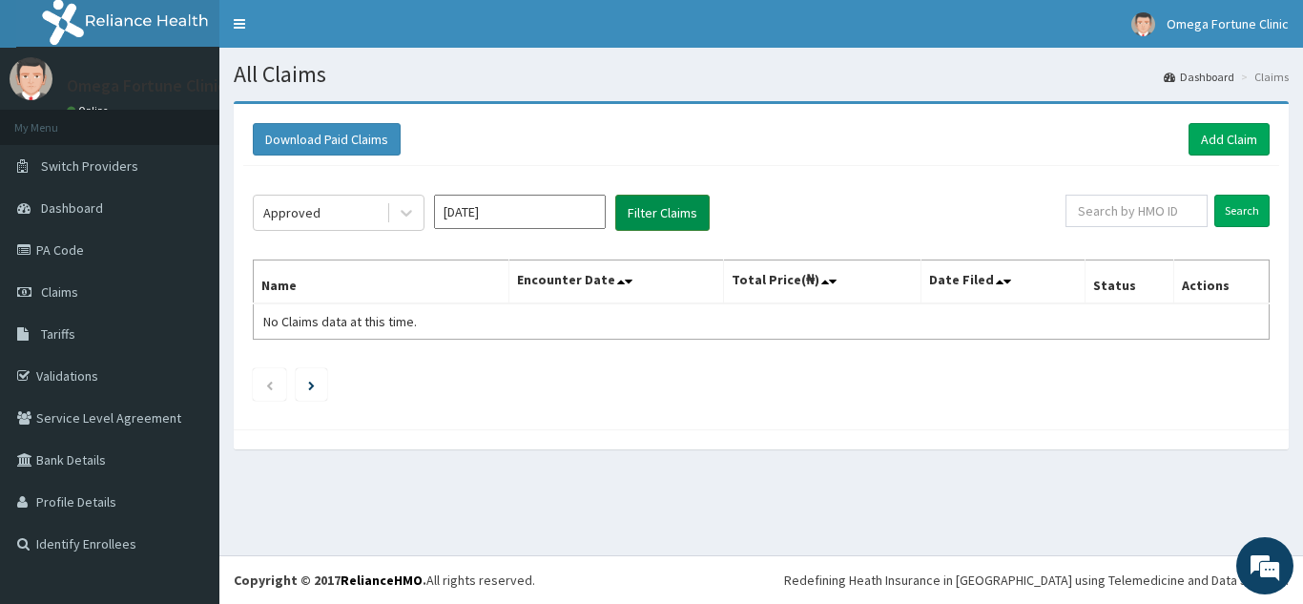
click at [650, 215] on button "Filter Claims" at bounding box center [662, 213] width 94 height 36
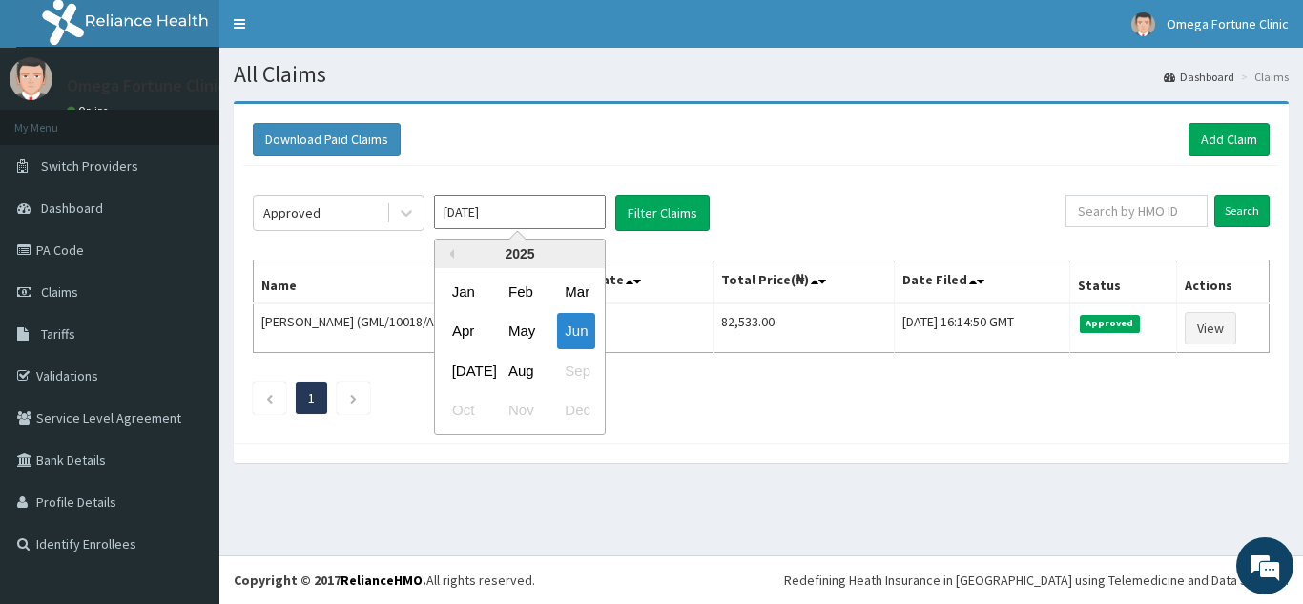
click at [571, 212] on input "Jun 2025" at bounding box center [520, 212] width 172 height 34
click at [462, 365] on div "Jul" at bounding box center [463, 370] width 38 height 35
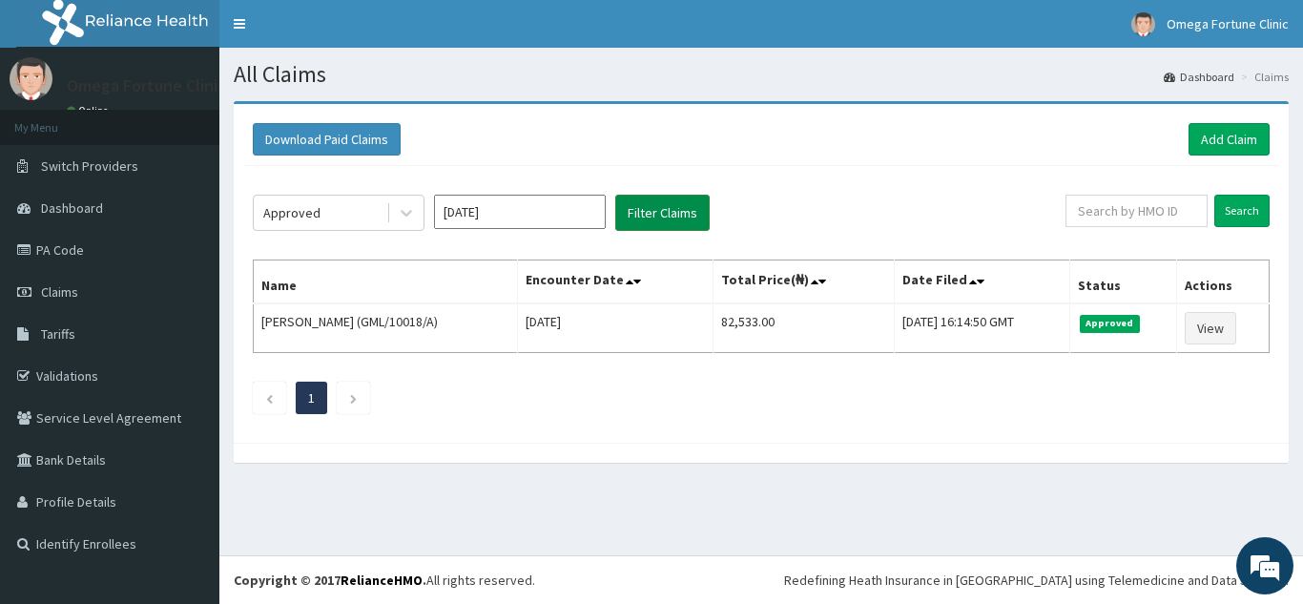
click at [635, 215] on button "Filter Claims" at bounding box center [662, 213] width 94 height 36
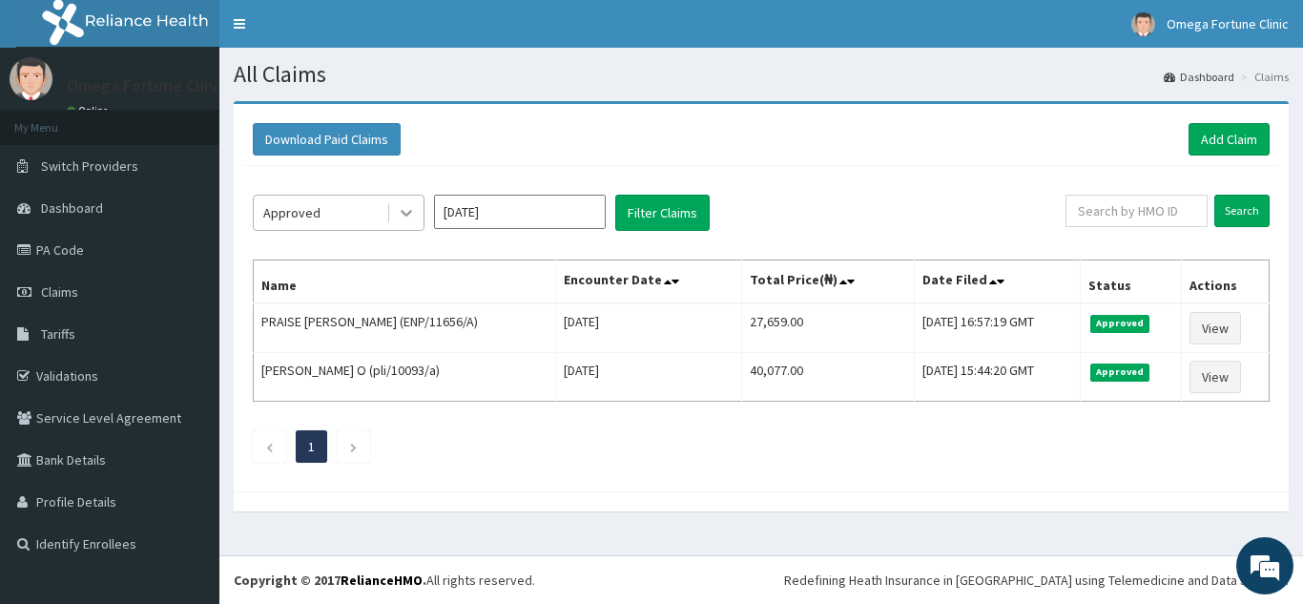
click at [410, 219] on icon at bounding box center [406, 212] width 19 height 19
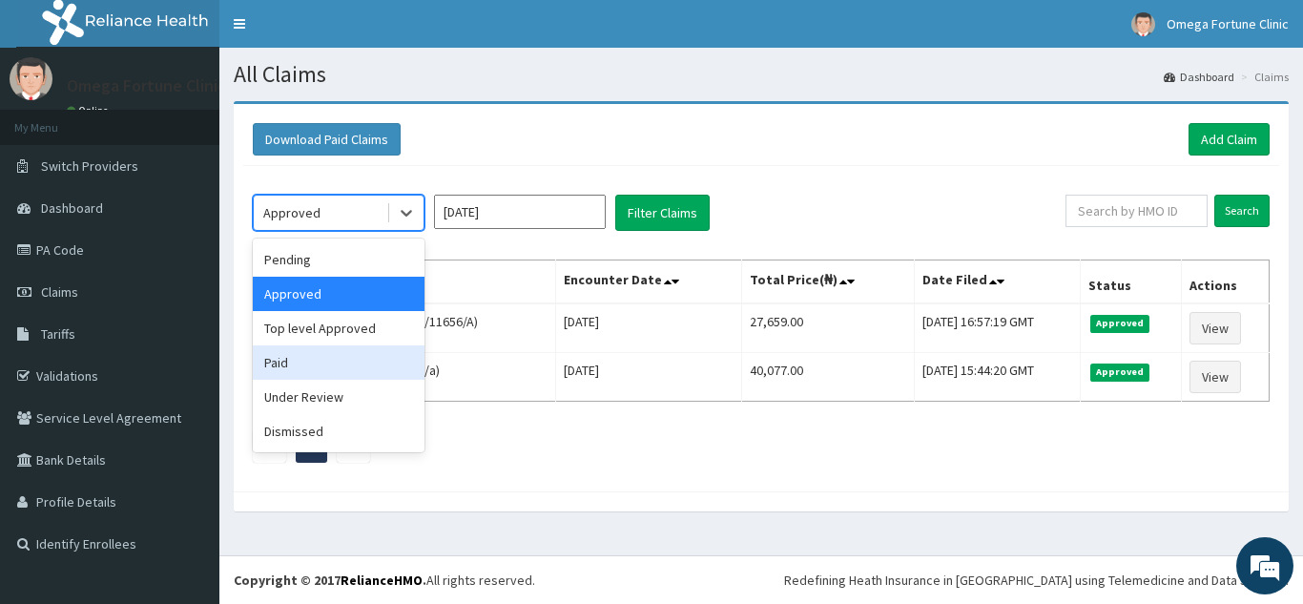
click at [366, 367] on div "Paid" at bounding box center [339, 362] width 172 height 34
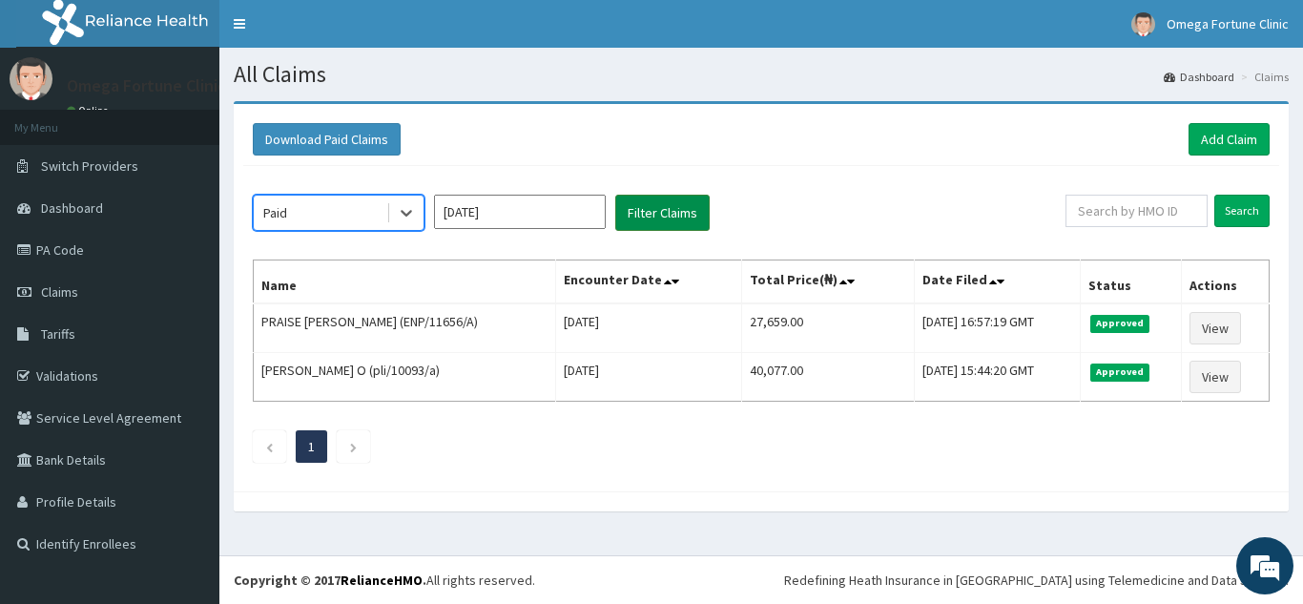
click at [647, 205] on button "Filter Claims" at bounding box center [662, 213] width 94 height 36
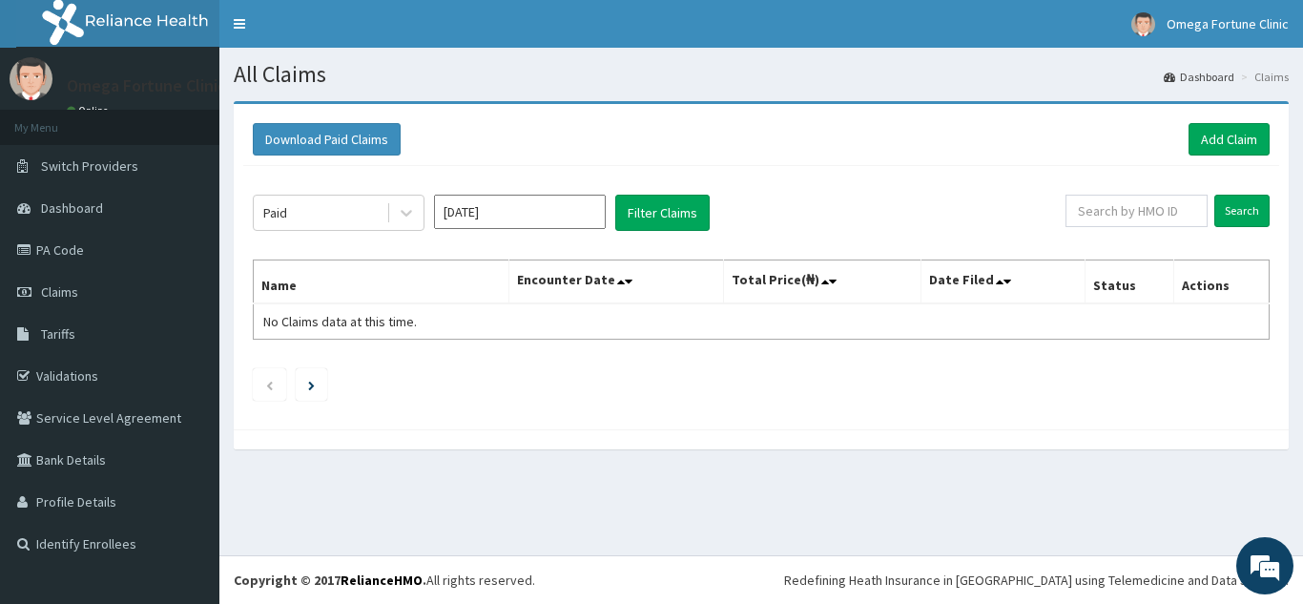
click at [588, 216] on input "Jul 2025" at bounding box center [520, 212] width 172 height 34
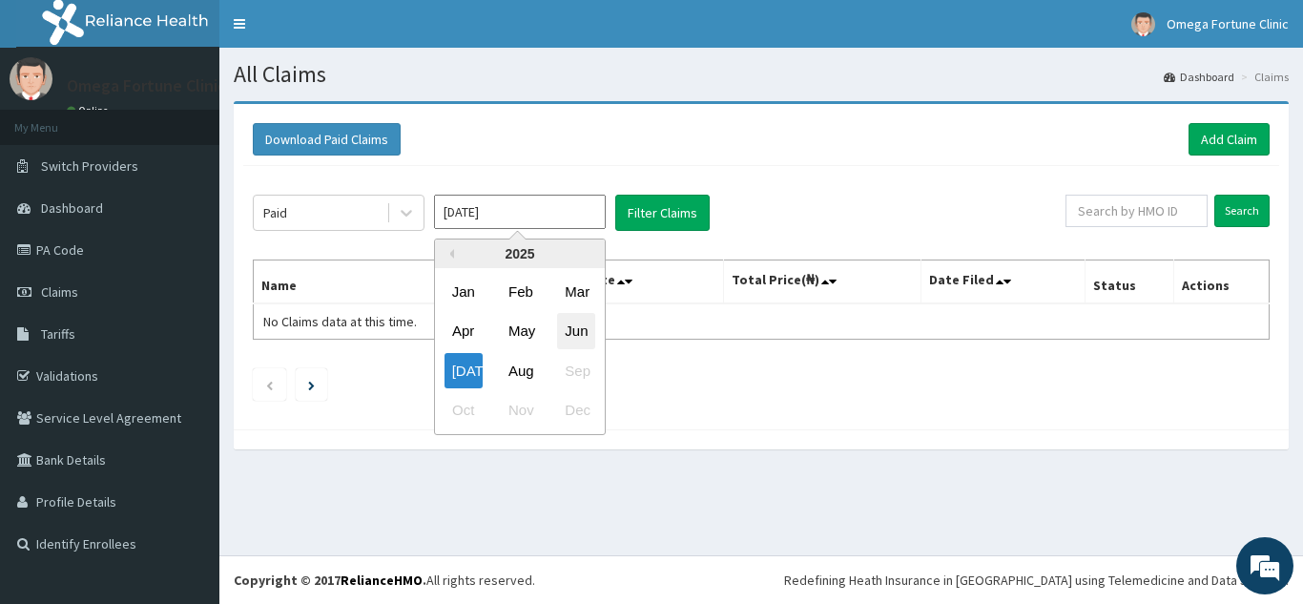
click at [585, 327] on div "Jun" at bounding box center [576, 331] width 38 height 35
type input "Jun 2025"
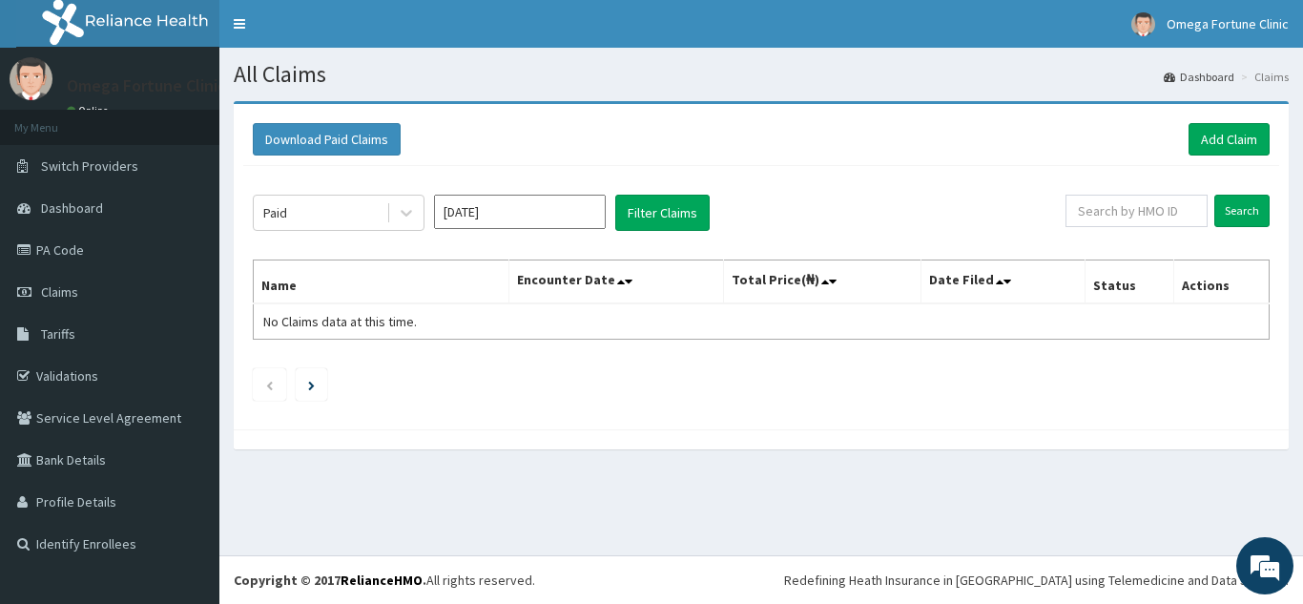
click at [680, 193] on div "Paid Jun 2025 Filter Claims Search Name Encounter Date Total Price(₦) Date File…" at bounding box center [761, 293] width 1036 height 254
click at [673, 204] on button "Filter Claims" at bounding box center [662, 213] width 94 height 36
